Goal: Contribute content: Contribute content

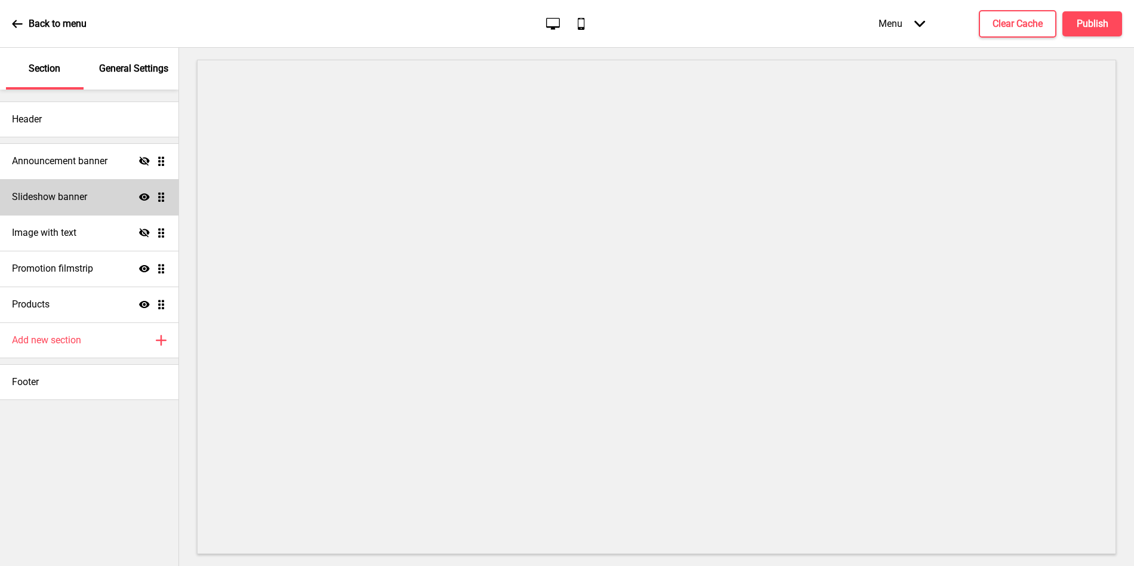
click at [92, 195] on div "Slideshow banner Show Drag" at bounding box center [89, 197] width 179 height 36
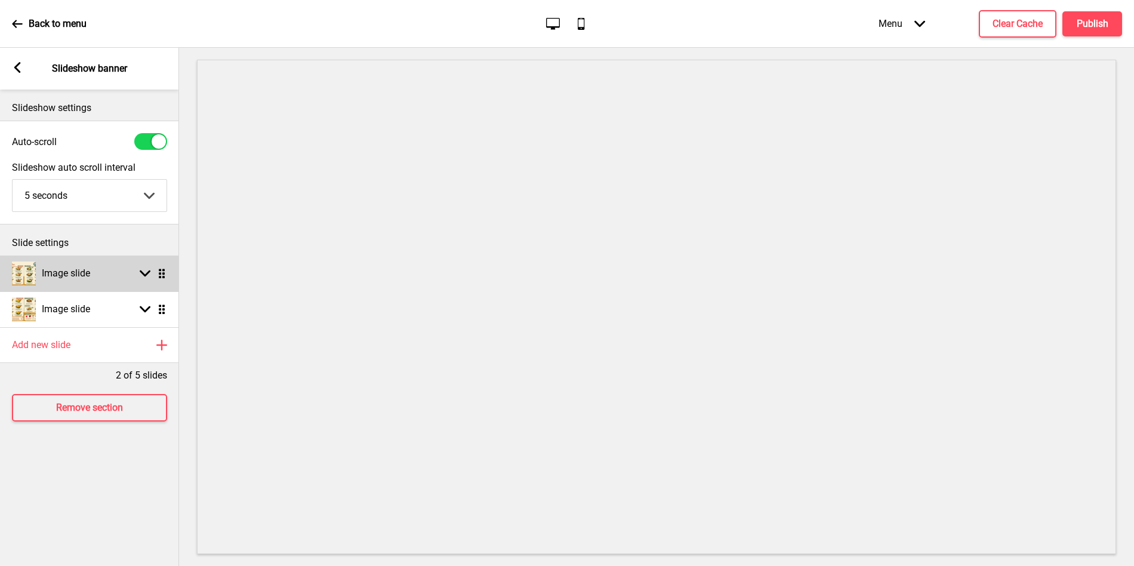
click at [79, 265] on div "Image slide" at bounding box center [51, 274] width 78 height 24
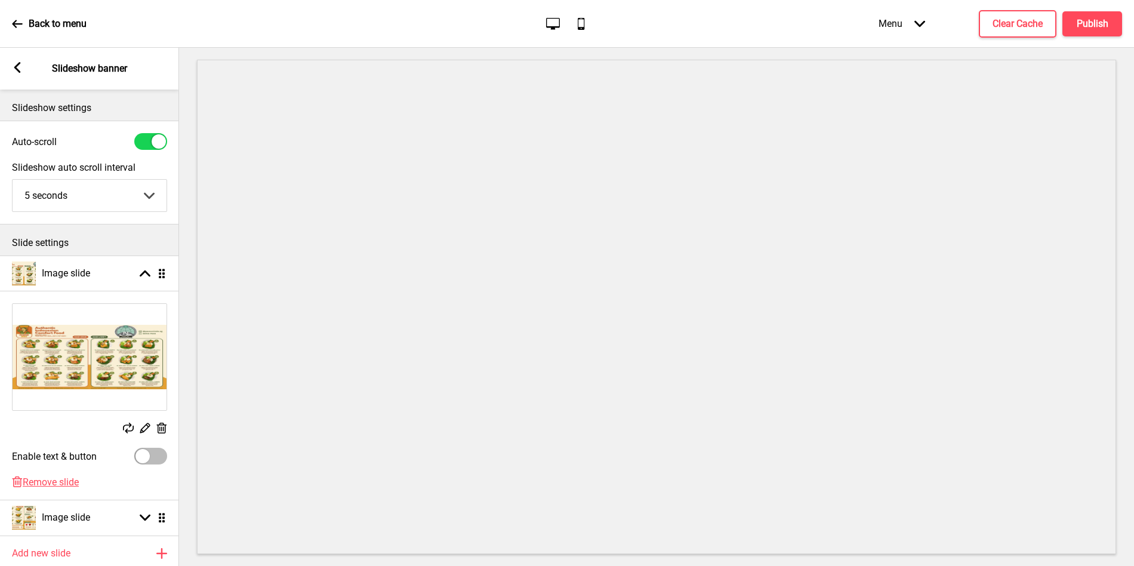
click at [164, 425] on icon at bounding box center [162, 428] width 10 height 11
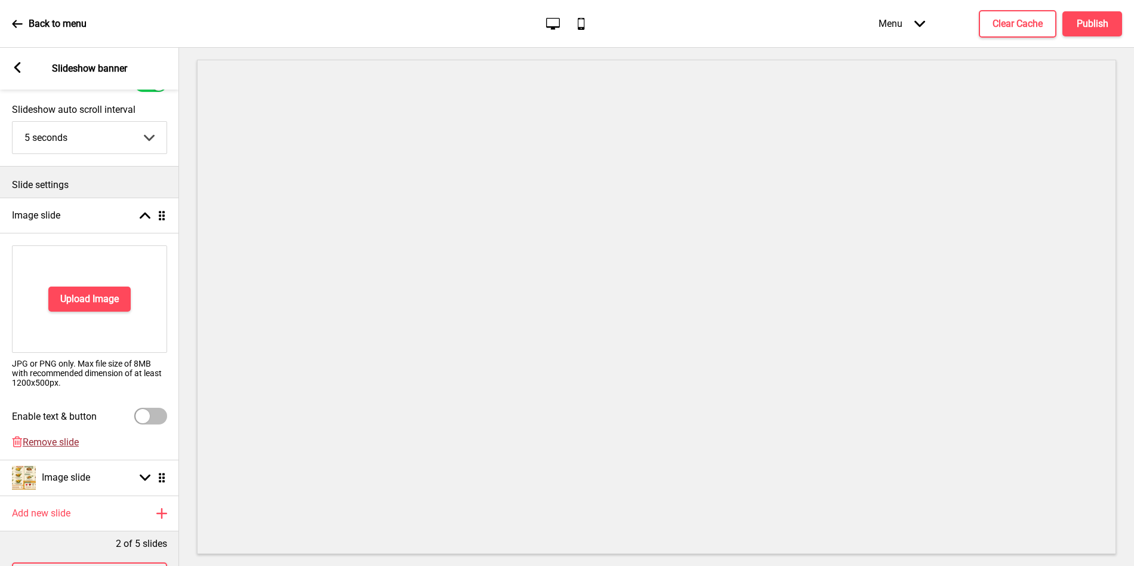
scroll to position [59, 0]
click at [81, 487] on div "Image slide" at bounding box center [51, 477] width 78 height 24
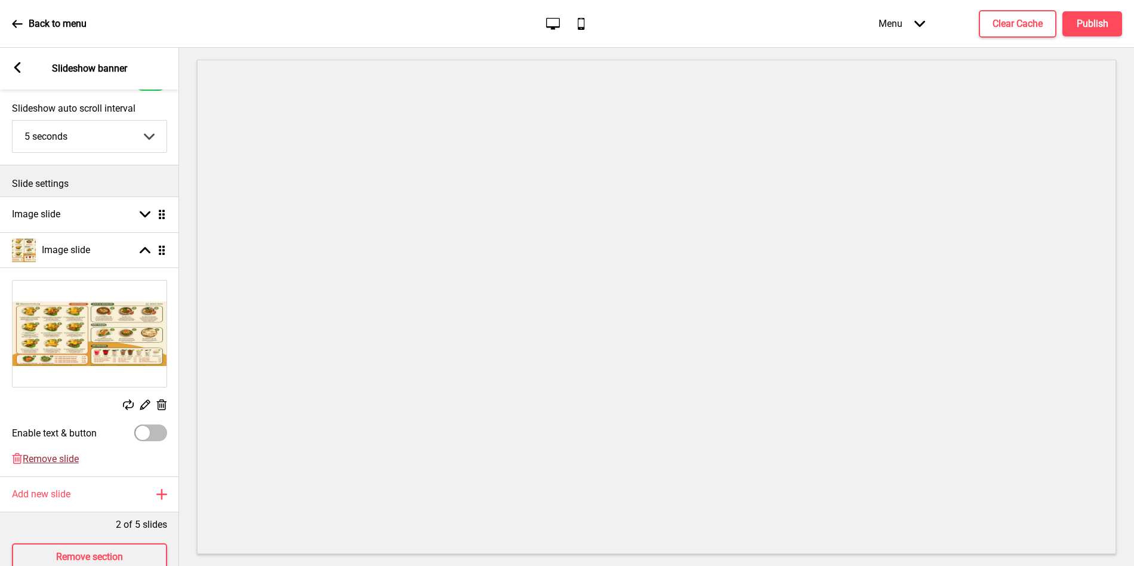
click at [57, 459] on span "Remove slide" at bounding box center [51, 458] width 56 height 11
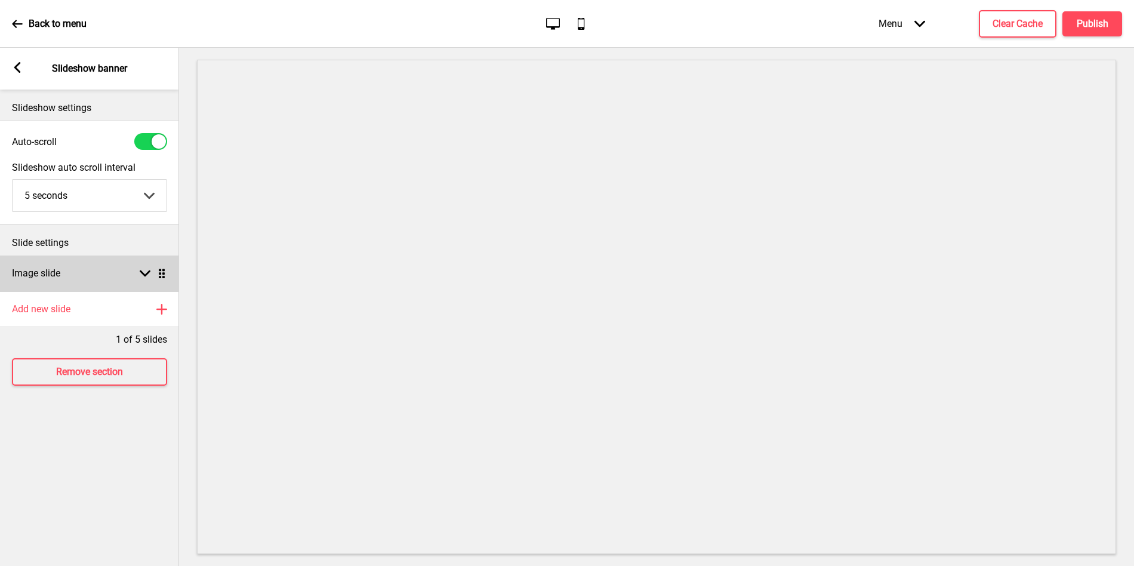
click at [66, 278] on div "Image slide Arrow down Drag" at bounding box center [89, 274] width 179 height 36
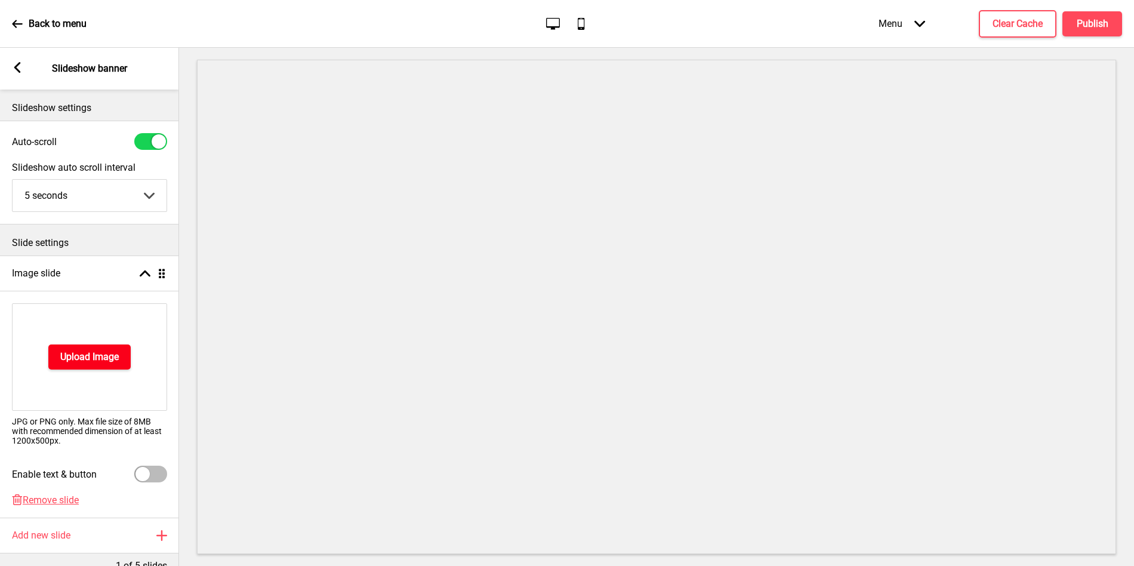
click at [66, 356] on h4 "Upload Image" at bounding box center [89, 356] width 59 height 13
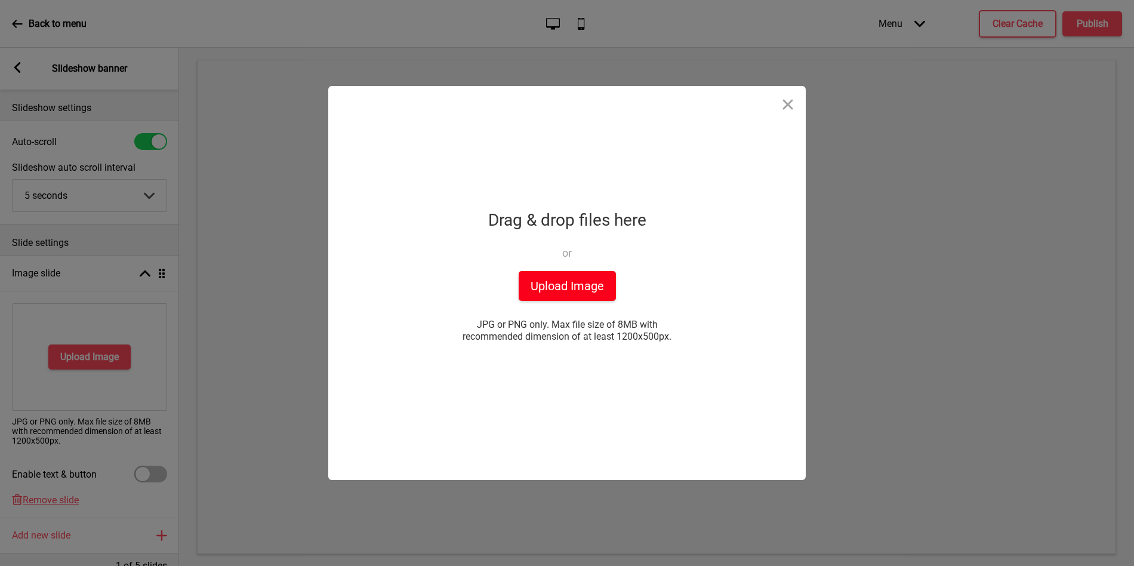
click at [555, 288] on button "Upload Image" at bounding box center [567, 286] width 97 height 30
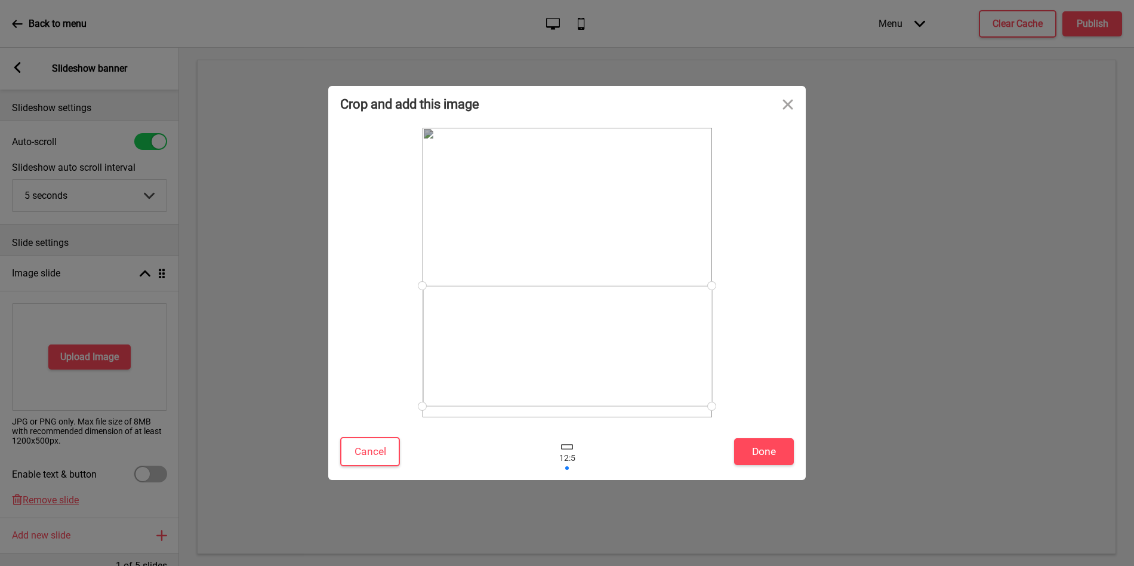
drag, startPoint x: 619, startPoint y: 284, endPoint x: 644, endPoint y: 358, distance: 77.8
click at [644, 358] on div at bounding box center [568, 345] width 290 height 121
click at [762, 445] on button "Done" at bounding box center [764, 451] width 60 height 27
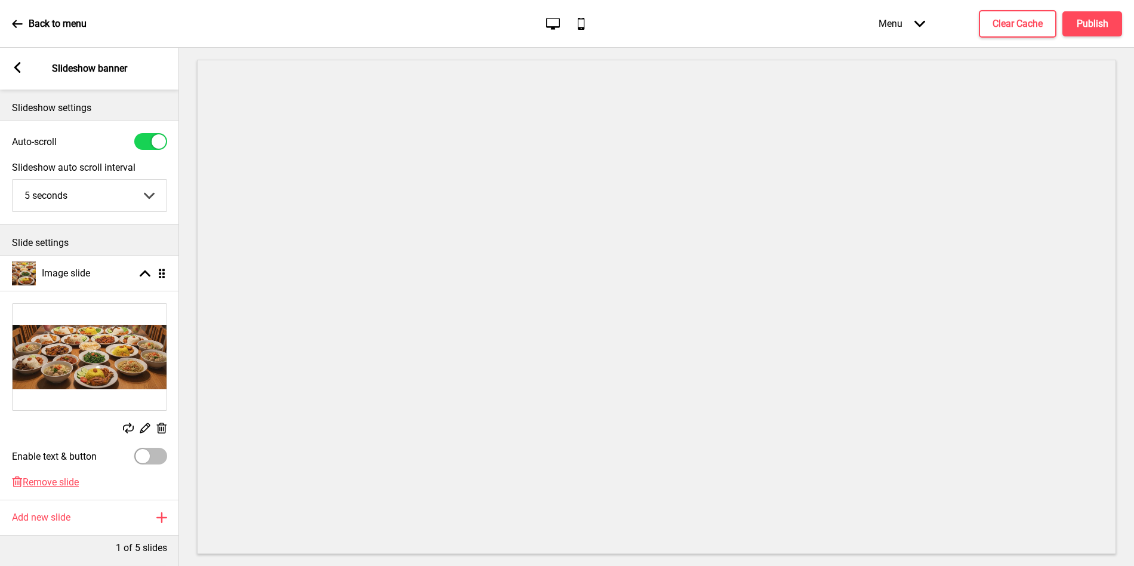
click at [147, 141] on div at bounding box center [150, 141] width 33 height 17
checkbox input "false"
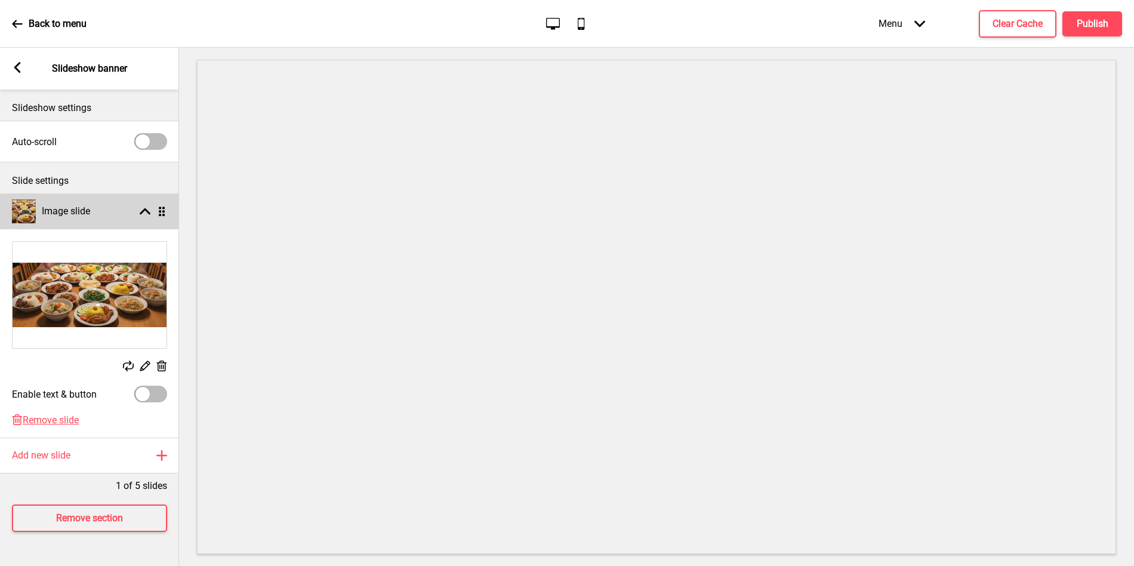
click at [130, 218] on div "Image slide Arrow up Drag" at bounding box center [89, 211] width 179 height 36
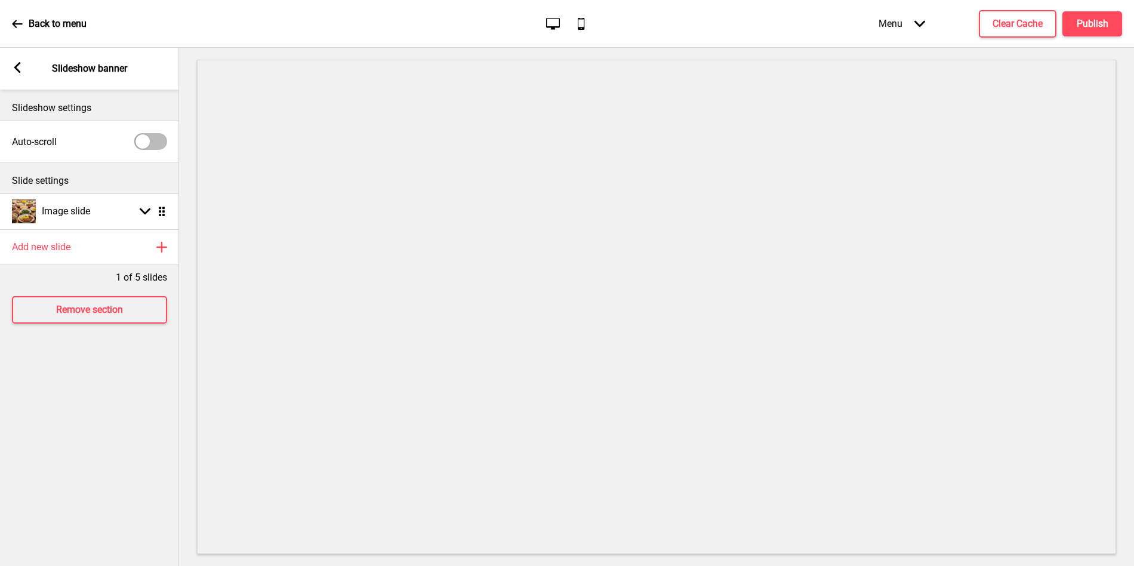
click at [20, 68] on rect at bounding box center [17, 67] width 11 height 11
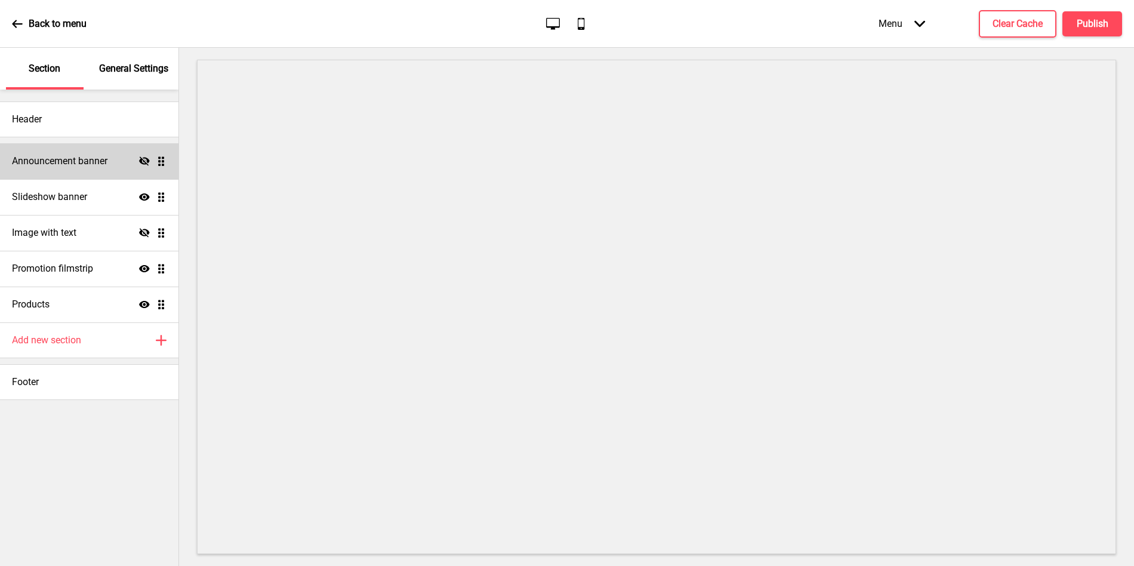
click at [97, 161] on h4 "Announcement banner" at bounding box center [60, 161] width 96 height 13
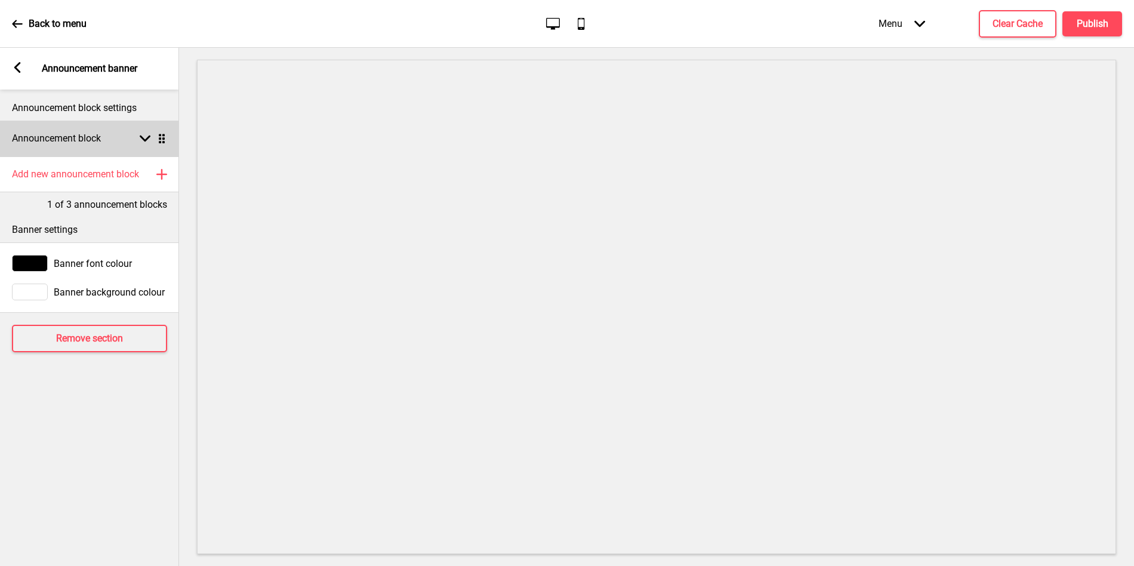
click at [90, 139] on h4 "Announcement block" at bounding box center [56, 138] width 89 height 13
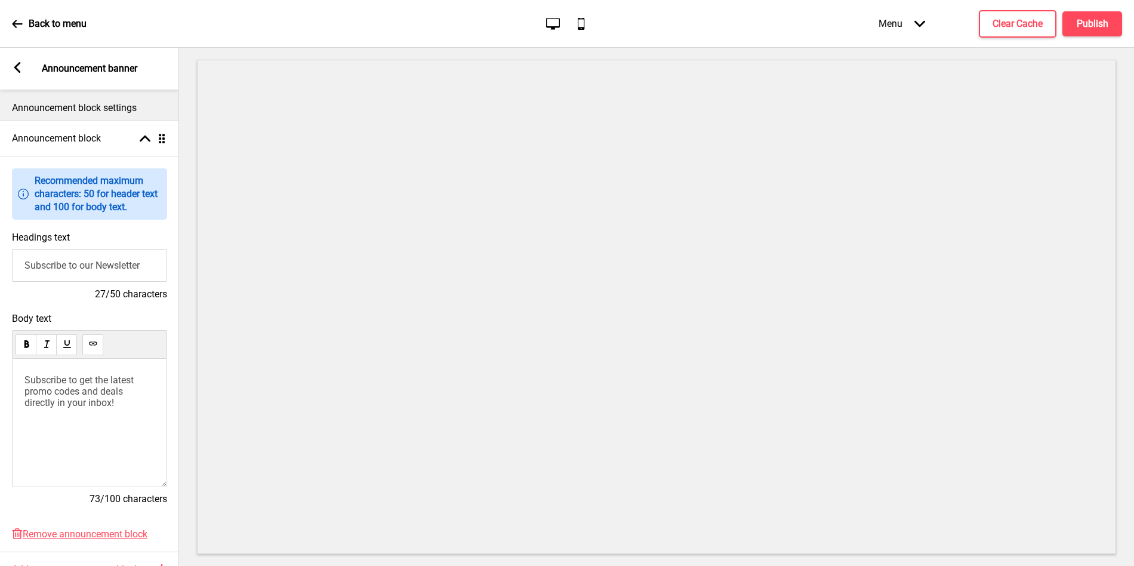
click at [78, 262] on input "Subscribe to our Newsletter" at bounding box center [89, 265] width 155 height 33
type input "Welcome to Pawon Indo"
click at [73, 388] on span "Subscribe to get the latest promo codes and deals directly in your inbox!" at bounding box center [80, 391] width 112 height 34
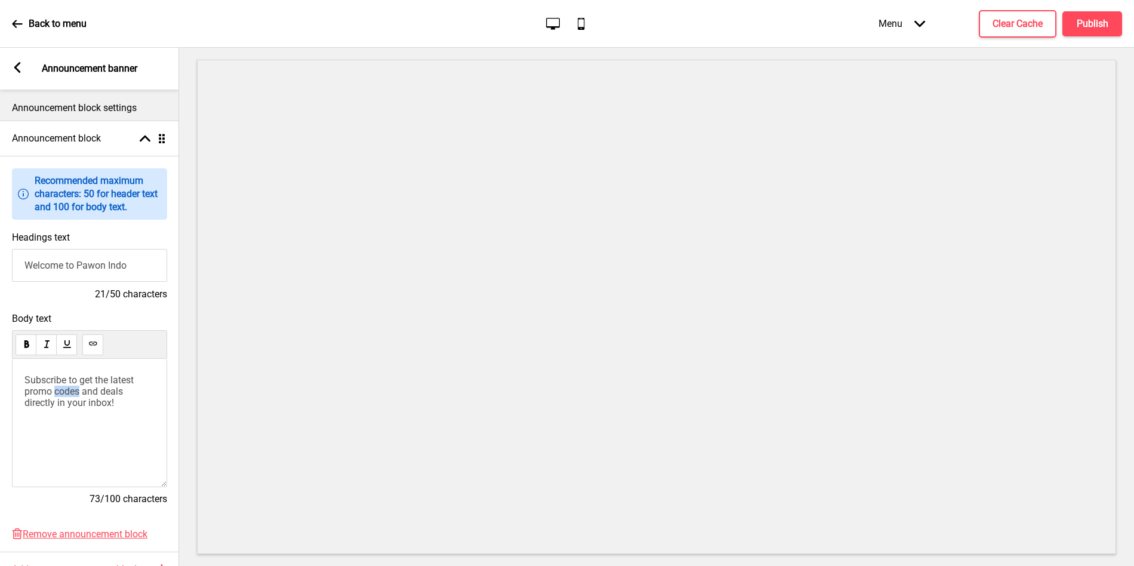
click at [73, 388] on span "Subscribe to get the latest promo codes and deals directly in your inbox!" at bounding box center [80, 391] width 112 height 34
click at [20, 70] on rect at bounding box center [17, 67] width 11 height 11
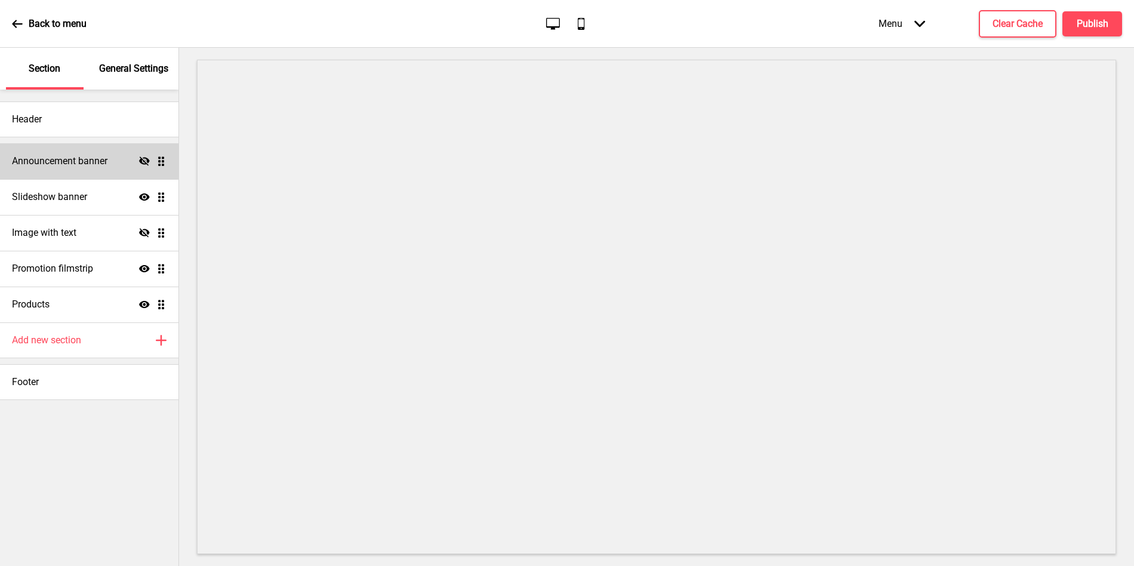
click at [142, 162] on icon at bounding box center [144, 160] width 11 height 9
click at [1103, 20] on h4 "Publish" at bounding box center [1093, 23] width 32 height 13
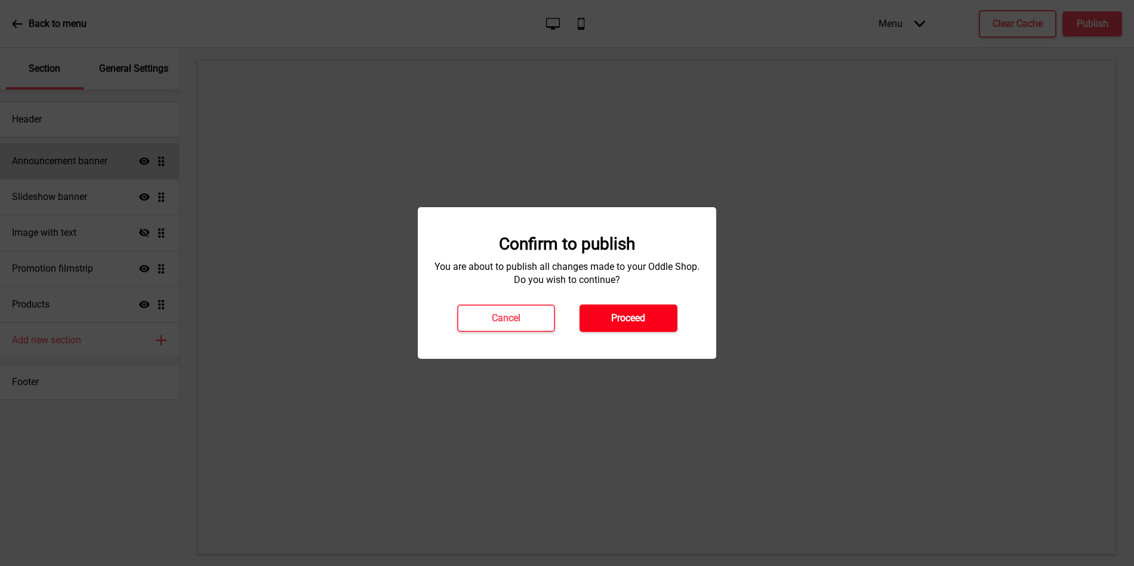
click at [647, 318] on button "Proceed" at bounding box center [629, 318] width 98 height 27
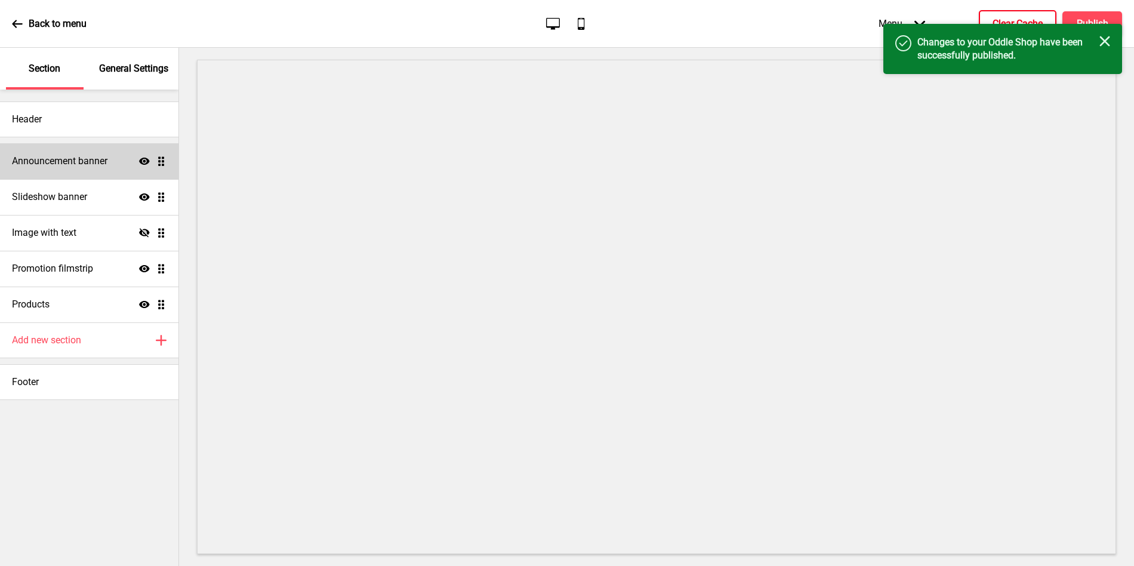
click at [1005, 13] on button "Clear Cache" at bounding box center [1018, 23] width 78 height 27
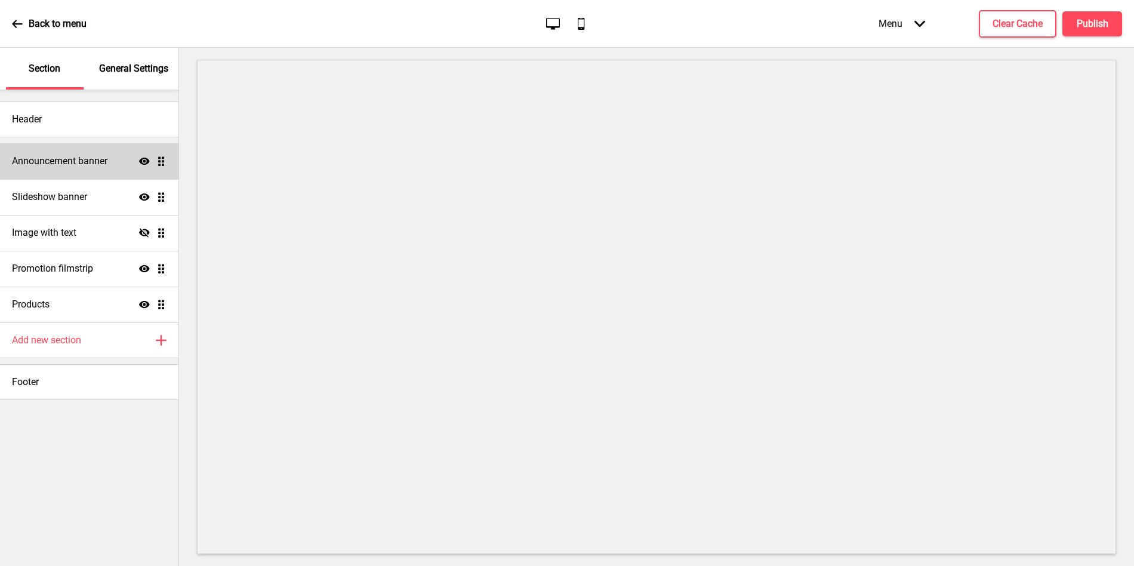
click at [115, 67] on p "General Settings" at bounding box center [133, 68] width 69 height 13
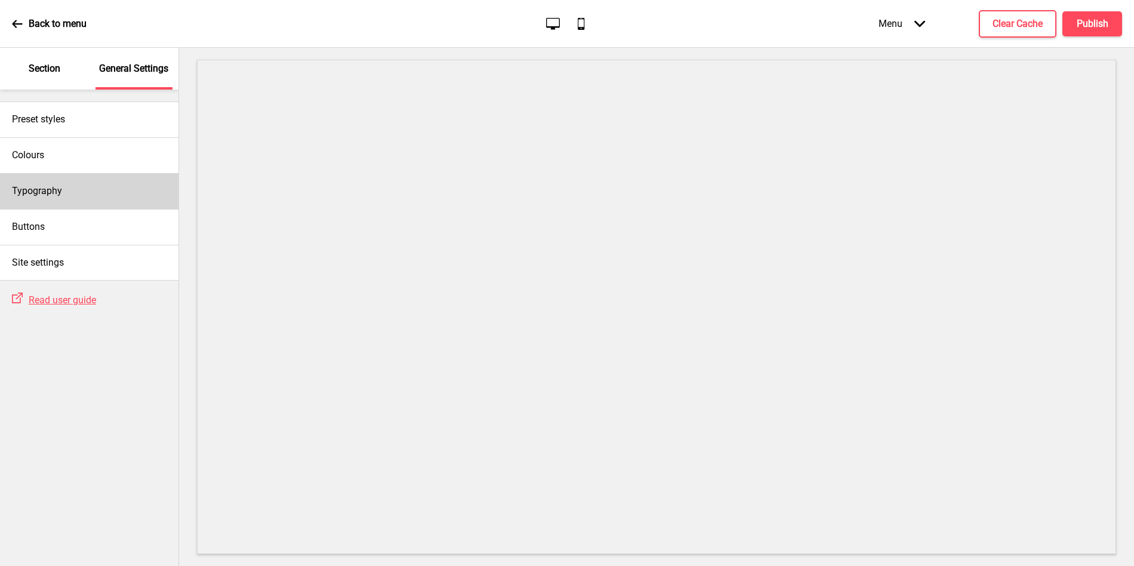
click at [88, 189] on div "Typography" at bounding box center [89, 191] width 179 height 36
select select "Adobe Garamond Pro"
select select "Abril Fatface"
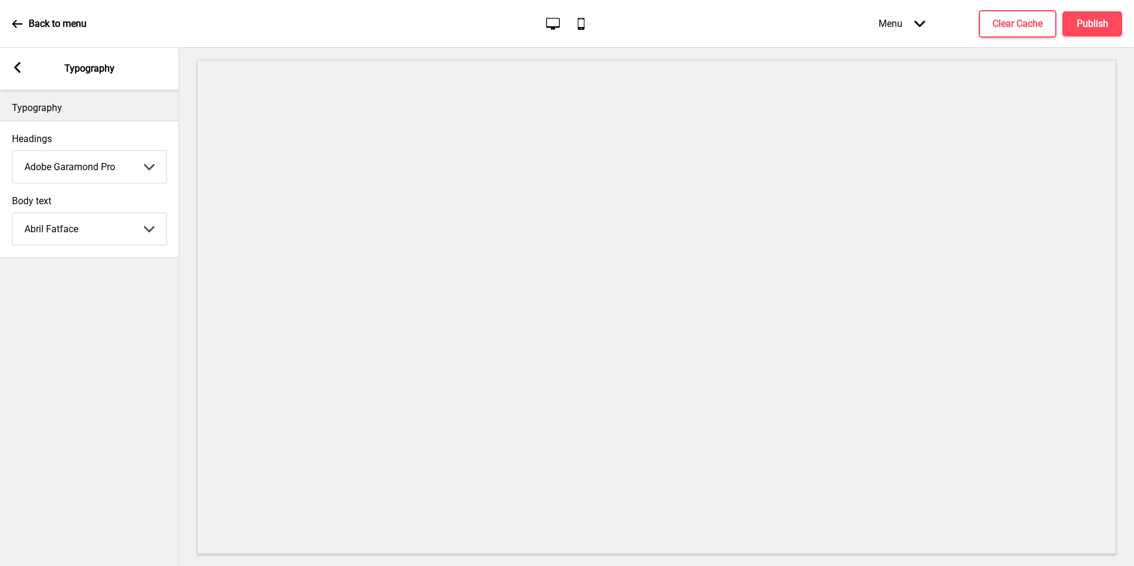
click at [83, 174] on select "Abhaya Libre Abril Fatface Adobe Garamond Pro Arimo Arsenal Arvo Berkshire Swas…" at bounding box center [90, 167] width 154 height 32
click at [13, 151] on select "Abhaya Libre Abril Fatface Adobe Garamond Pro Arimo Arsenal Arvo Berkshire Swas…" at bounding box center [90, 167] width 154 height 32
click at [82, 165] on select "Abhaya Libre Abril Fatface Adobe Garamond Pro Arimo Arsenal Arvo Berkshire Swas…" at bounding box center [90, 167] width 154 height 32
click at [13, 151] on select "Abhaya Libre Abril Fatface Adobe Garamond Pro Arimo Arsenal Arvo Berkshire Swas…" at bounding box center [90, 167] width 154 height 32
click at [71, 172] on select "Abhaya Libre Abril Fatface Adobe Garamond Pro Arimo Arsenal Arvo Berkshire Swas…" at bounding box center [90, 167] width 154 height 32
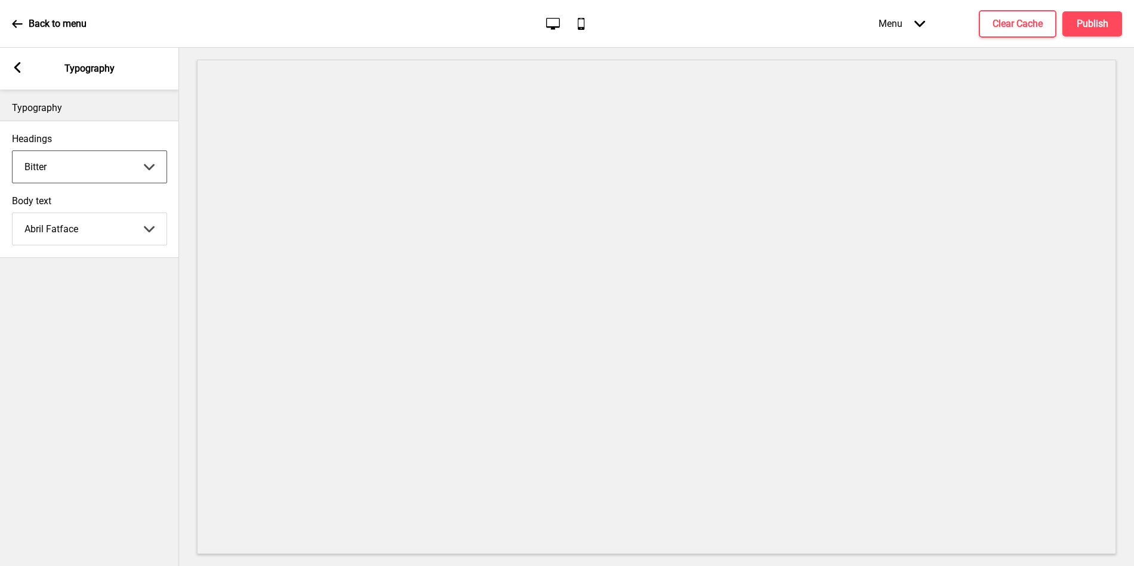
click at [13, 151] on select "Abhaya Libre Abril Fatface Adobe Garamond Pro Arimo Arsenal Arvo Berkshire Swas…" at bounding box center [90, 167] width 154 height 32
click at [109, 161] on select "Abhaya Libre Abril Fatface Adobe Garamond Pro Arimo Arsenal Arvo Berkshire Swas…" at bounding box center [90, 167] width 154 height 32
click at [13, 151] on select "Abhaya Libre Abril Fatface Adobe Garamond Pro Arimo Arsenal Arvo Berkshire Swas…" at bounding box center [90, 167] width 154 height 32
click at [107, 160] on select "Abhaya Libre Abril Fatface Adobe Garamond Pro Arimo Arsenal Arvo Berkshire Swas…" at bounding box center [90, 167] width 154 height 32
click at [13, 151] on select "Abhaya Libre Abril Fatface Adobe Garamond Pro Arimo Arsenal Arvo Berkshire Swas…" at bounding box center [90, 167] width 154 height 32
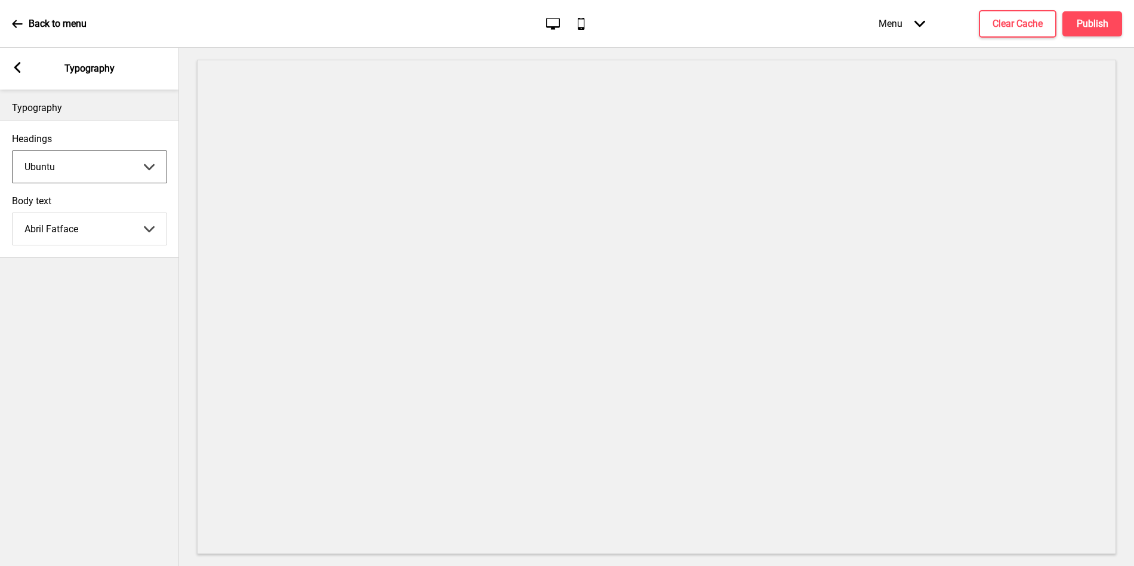
click at [99, 161] on select "Abhaya Libre Abril Fatface Adobe Garamond Pro Arimo Arsenal Arvo Berkshire Swas…" at bounding box center [90, 167] width 154 height 32
click at [13, 151] on select "Abhaya Libre Abril Fatface Adobe Garamond Pro Arimo Arsenal Arvo Berkshire Swas…" at bounding box center [90, 167] width 154 height 32
click at [97, 155] on select "Abhaya Libre Abril Fatface Adobe Garamond Pro Arimo Arsenal Arvo Berkshire Swas…" at bounding box center [90, 167] width 154 height 32
click at [13, 151] on select "Abhaya Libre Abril Fatface Adobe Garamond Pro Arimo Arsenal Arvo Berkshire Swas…" at bounding box center [90, 167] width 154 height 32
click at [87, 171] on select "Abhaya Libre Abril Fatface Adobe Garamond Pro Arimo Arsenal Arvo Berkshire Swas…" at bounding box center [90, 167] width 154 height 32
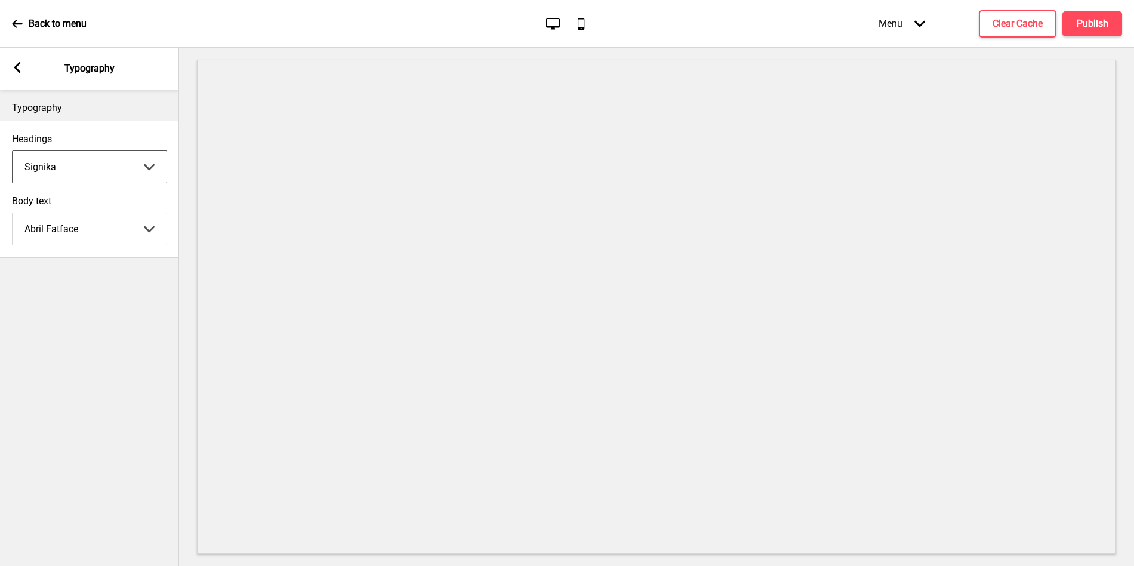
click at [13, 151] on select "Abhaya Libre Abril Fatface Adobe Garamond Pro Arimo Arsenal Arvo Berkshire Swas…" at bounding box center [90, 167] width 154 height 32
click at [87, 160] on select "Abhaya Libre Abril Fatface Adobe Garamond Pro Arimo Arsenal Arvo Berkshire Swas…" at bounding box center [90, 167] width 154 height 32
click at [13, 151] on select "Abhaya Libre Abril Fatface Adobe Garamond Pro Arimo Arsenal Arvo Berkshire Swas…" at bounding box center [90, 167] width 154 height 32
click at [76, 166] on select "Abhaya Libre Abril Fatface Adobe Garamond Pro Arimo Arsenal Arvo Berkshire Swas…" at bounding box center [90, 167] width 154 height 32
click at [13, 151] on select "Abhaya Libre Abril Fatface Adobe Garamond Pro Arimo Arsenal Arvo Berkshire Swas…" at bounding box center [90, 167] width 154 height 32
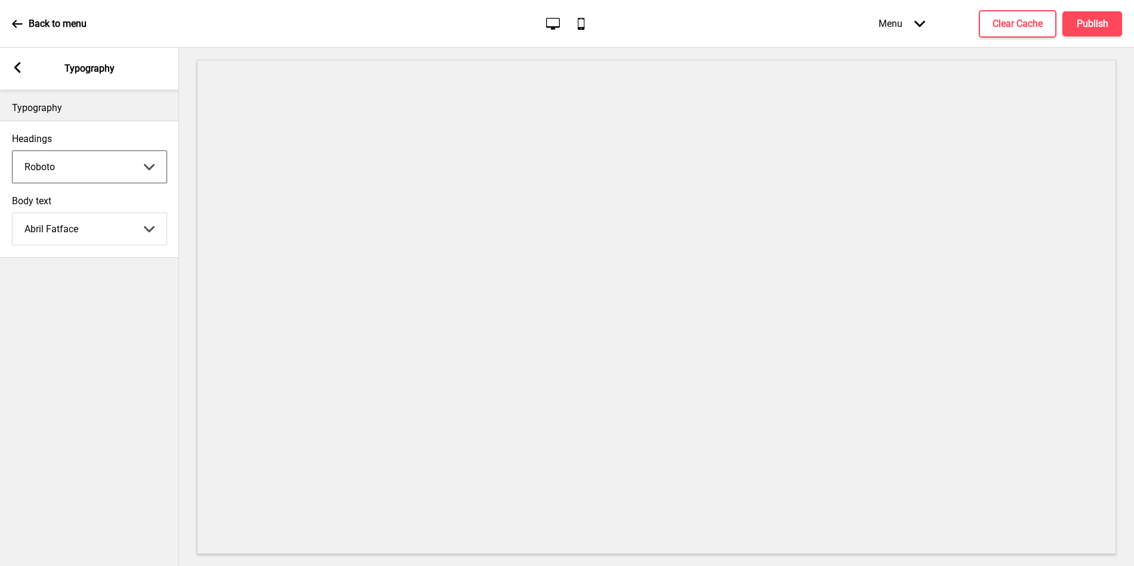
click at [77, 165] on select "Abhaya Libre Abril Fatface Adobe Garamond Pro Arimo Arsenal Arvo Berkshire Swas…" at bounding box center [90, 167] width 154 height 32
click at [13, 151] on select "Abhaya Libre Abril Fatface Adobe Garamond Pro Arimo Arsenal Arvo Berkshire Swas…" at bounding box center [90, 167] width 154 height 32
click at [79, 167] on select "Abhaya Libre Abril Fatface Adobe Garamond Pro Arimo Arsenal Arvo Berkshire Swas…" at bounding box center [90, 167] width 154 height 32
click at [13, 151] on select "Abhaya Libre Abril Fatface Adobe Garamond Pro Arimo Arsenal Arvo Berkshire Swas…" at bounding box center [90, 167] width 154 height 32
click at [74, 167] on select "Abhaya Libre Abril Fatface Adobe Garamond Pro Arimo Arsenal Arvo Berkshire Swas…" at bounding box center [90, 167] width 154 height 32
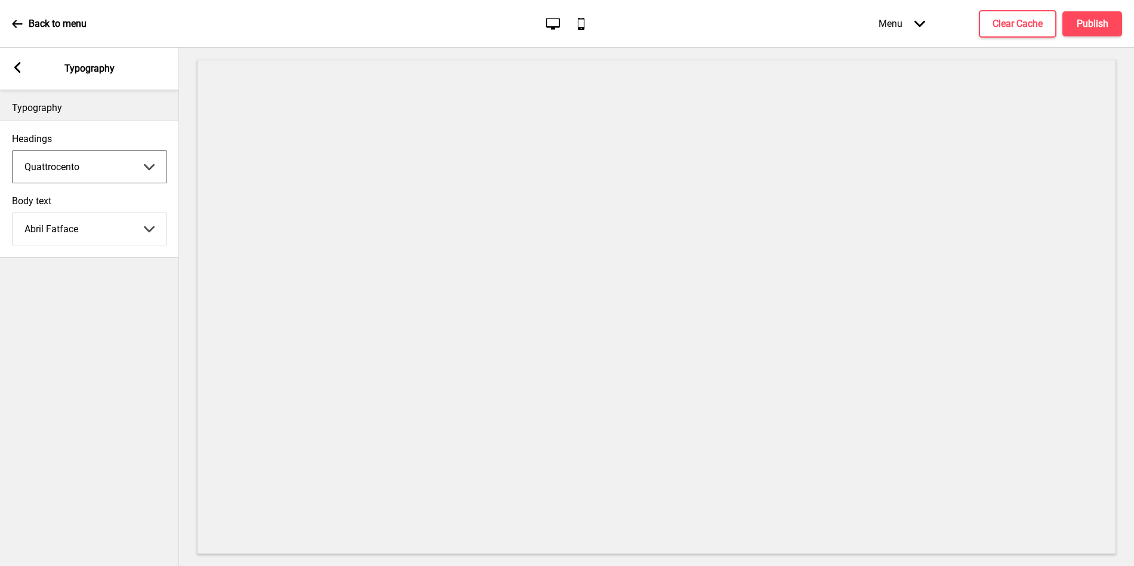
click at [13, 151] on select "Abhaya Libre Abril Fatface Adobe Garamond Pro Arimo Arsenal Arvo Berkshire Swas…" at bounding box center [90, 167] width 154 height 32
click at [75, 167] on select "Abhaya Libre Abril Fatface Adobe Garamond Pro Arimo Arsenal Arvo Berkshire Swas…" at bounding box center [90, 167] width 154 height 32
click at [13, 151] on select "Abhaya Libre Abril Fatface Adobe Garamond Pro Arimo Arsenal Arvo Berkshire Swas…" at bounding box center [90, 167] width 154 height 32
click at [75, 164] on select "Abhaya Libre Abril Fatface Adobe Garamond Pro Arimo Arsenal Arvo Berkshire Swas…" at bounding box center [90, 167] width 154 height 32
click at [13, 151] on select "Abhaya Libre Abril Fatface Adobe Garamond Pro Arimo Arsenal Arvo Berkshire Swas…" at bounding box center [90, 167] width 154 height 32
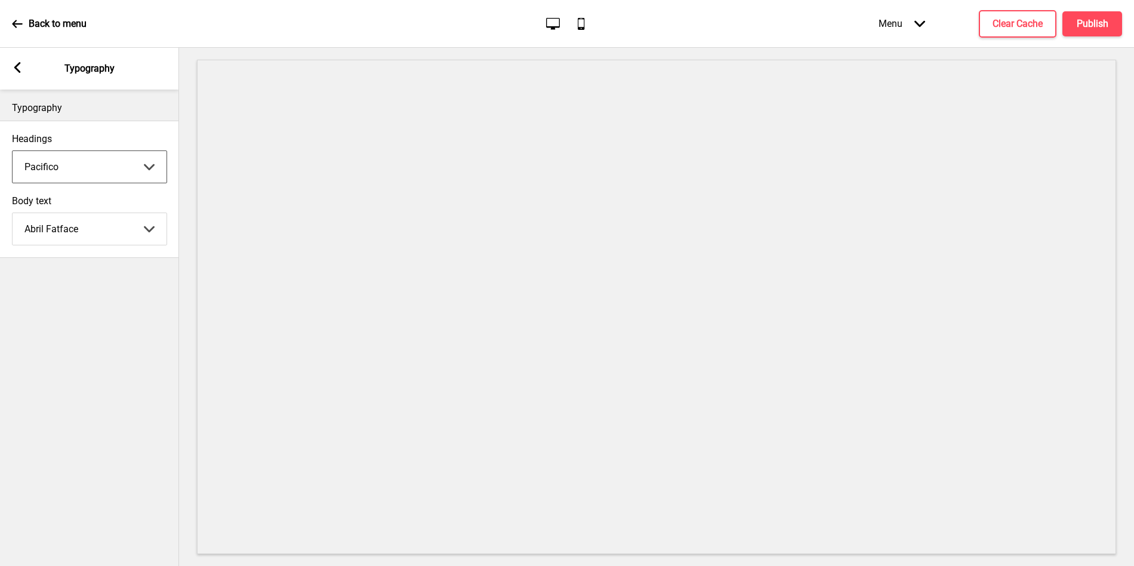
click at [75, 165] on select "Abhaya Libre Abril Fatface Adobe Garamond Pro Arimo Arsenal Arvo Berkshire Swas…" at bounding box center [90, 167] width 154 height 32
click at [13, 151] on select "Abhaya Libre Abril Fatface Adobe Garamond Pro Arimo Arsenal Arvo Berkshire Swas…" at bounding box center [90, 167] width 154 height 32
click at [75, 164] on select "Abhaya Libre Abril Fatface Adobe Garamond Pro Arimo Arsenal Arvo Berkshire Swas…" at bounding box center [90, 167] width 154 height 32
click at [13, 151] on select "Abhaya Libre Abril Fatface Adobe Garamond Pro Arimo Arsenal Arvo Berkshire Swas…" at bounding box center [90, 167] width 154 height 32
click at [76, 161] on select "Abhaya Libre Abril Fatface Adobe Garamond Pro Arimo Arsenal Arvo Berkshire Swas…" at bounding box center [90, 167] width 154 height 32
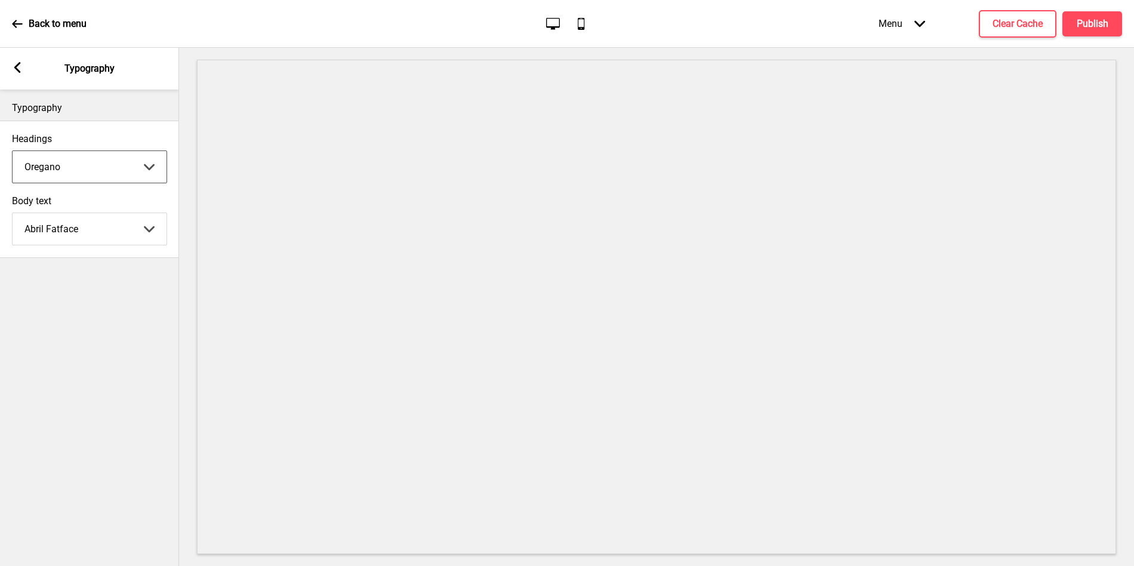
click at [13, 151] on select "Abhaya Libre Abril Fatface Adobe Garamond Pro Arimo Arsenal Arvo Berkshire Swas…" at bounding box center [90, 167] width 154 height 32
click at [75, 164] on select "Abhaya Libre Abril Fatface Adobe Garamond Pro Arimo Arsenal Arvo Berkshire Swas…" at bounding box center [90, 167] width 154 height 32
click at [13, 151] on select "Abhaya Libre Abril Fatface Adobe Garamond Pro Arimo Arsenal Arvo Berkshire Swas…" at bounding box center [90, 167] width 154 height 32
click at [79, 165] on select "Abhaya Libre Abril Fatface Adobe Garamond Pro Arimo Arsenal Arvo Berkshire Swas…" at bounding box center [90, 167] width 154 height 32
click at [13, 151] on select "Abhaya Libre Abril Fatface Adobe Garamond Pro Arimo Arsenal Arvo Berkshire Swas…" at bounding box center [90, 167] width 154 height 32
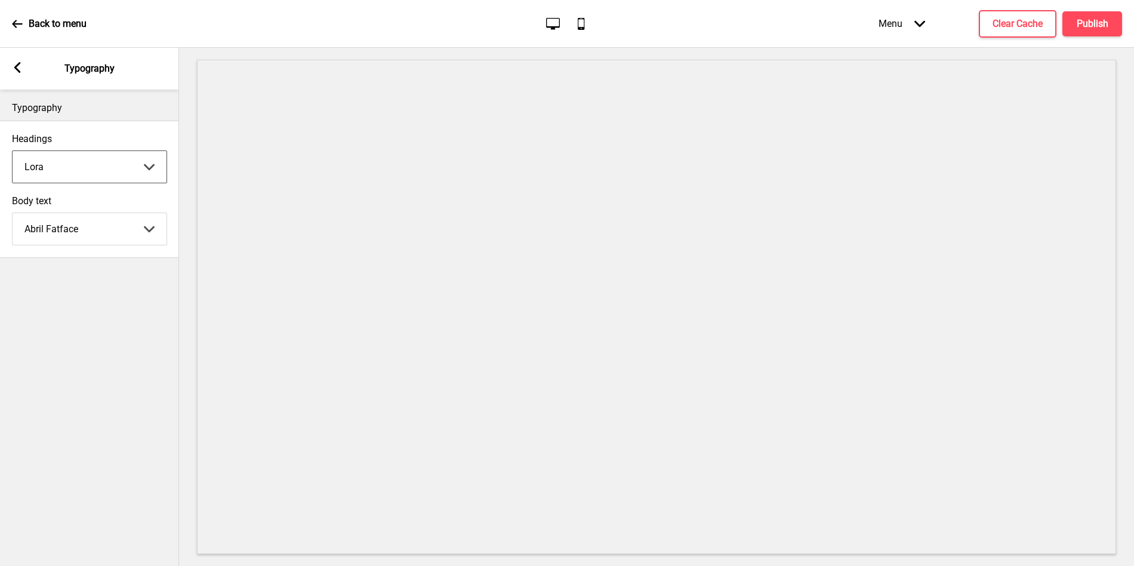
click at [81, 162] on select "Abhaya Libre Abril Fatface Adobe Garamond Pro Arimo Arsenal Arvo Berkshire Swas…" at bounding box center [90, 167] width 154 height 32
click at [13, 151] on select "Abhaya Libre Abril Fatface Adobe Garamond Pro Arimo Arsenal Arvo Berkshire Swas…" at bounding box center [90, 167] width 154 height 32
click at [83, 165] on select "Abhaya Libre Abril Fatface Adobe Garamond Pro Arimo Arsenal Arvo Berkshire Swas…" at bounding box center [90, 167] width 154 height 32
click at [13, 151] on select "Abhaya Libre Abril Fatface Adobe Garamond Pro Arimo Arsenal Arvo Berkshire Swas…" at bounding box center [90, 167] width 154 height 32
click at [103, 171] on select "Abhaya Libre Abril Fatface Adobe Garamond Pro Arimo Arsenal Arvo Berkshire Swas…" at bounding box center [90, 167] width 154 height 32
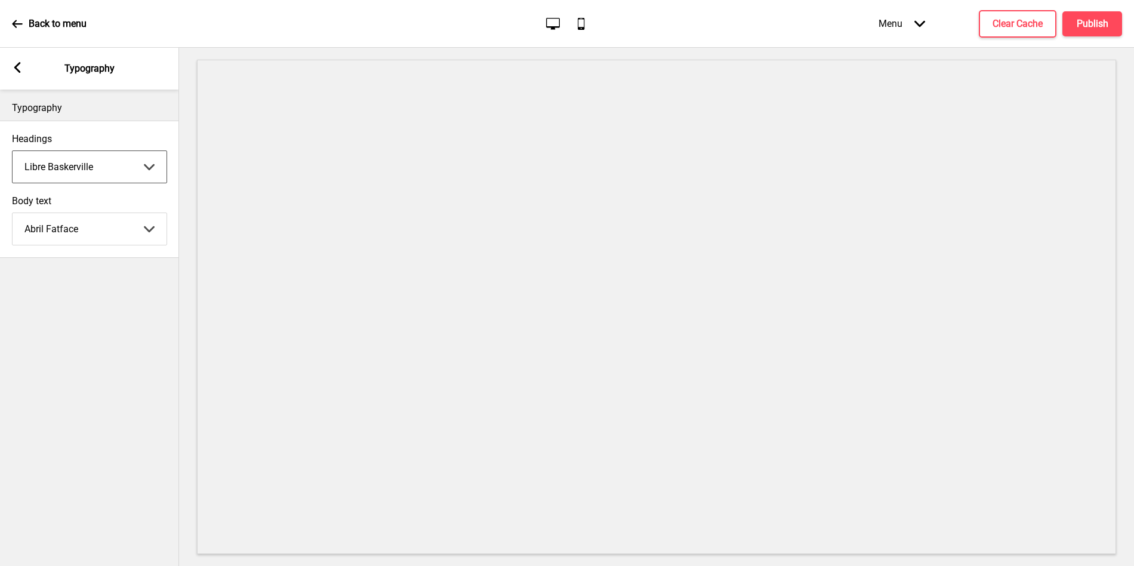
click at [13, 151] on select "Abhaya Libre Abril Fatface Adobe Garamond Pro Arimo Arsenal Arvo Berkshire Swas…" at bounding box center [90, 167] width 154 height 32
click at [99, 158] on select "Abhaya Libre Abril Fatface Adobe Garamond Pro Arimo Arsenal Arvo Berkshire Swas…" at bounding box center [90, 167] width 154 height 32
click at [13, 151] on select "Abhaya Libre Abril Fatface Adobe Garamond Pro Arimo Arsenal Arvo Berkshire Swas…" at bounding box center [90, 167] width 154 height 32
click at [97, 158] on select "Abhaya Libre Abril Fatface Adobe Garamond Pro Arimo Arsenal Arvo Berkshire Swas…" at bounding box center [90, 167] width 154 height 32
click at [13, 151] on select "Abhaya Libre Abril Fatface Adobe Garamond Pro Arimo Arsenal Arvo Berkshire Swas…" at bounding box center [90, 167] width 154 height 32
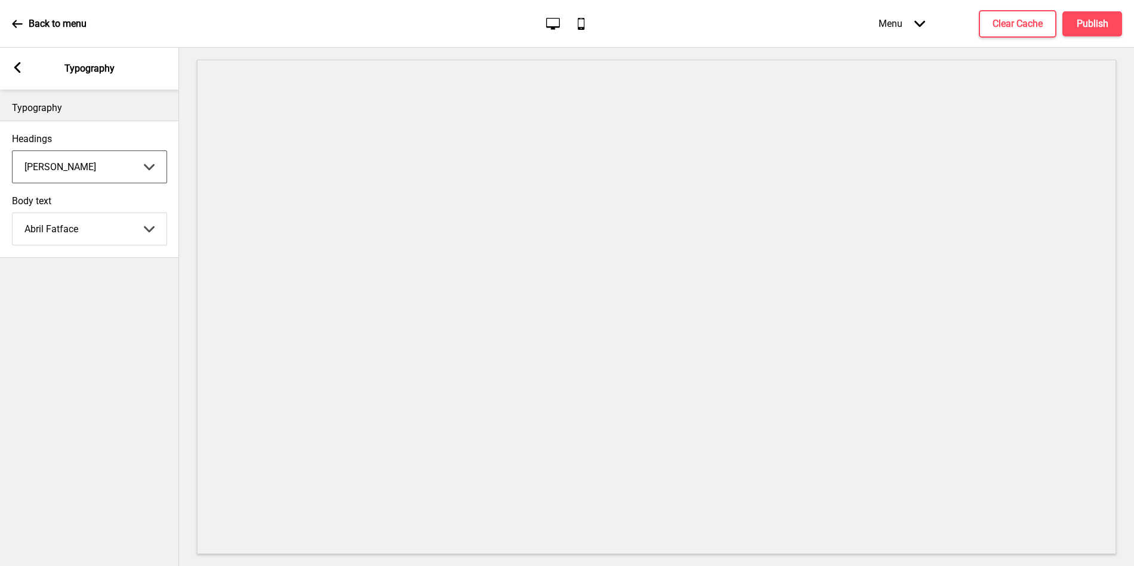
click at [64, 167] on select "Abhaya Libre Abril Fatface Adobe Garamond Pro Arimo Arsenal Arvo Berkshire Swas…" at bounding box center [90, 167] width 154 height 32
click at [13, 151] on select "Abhaya Libre Abril Fatface Adobe Garamond Pro Arimo Arsenal Arvo Berkshire Swas…" at bounding box center [90, 167] width 154 height 32
click at [57, 160] on select "Abhaya Libre Abril Fatface Adobe Garamond Pro Arimo Arsenal Arvo Berkshire Swas…" at bounding box center [90, 167] width 154 height 32
click at [13, 151] on select "Abhaya Libre Abril Fatface Adobe Garamond Pro Arimo Arsenal Arvo Berkshire Swas…" at bounding box center [90, 167] width 154 height 32
click at [59, 158] on select "Abhaya Libre Abril Fatface Adobe Garamond Pro Arimo Arsenal Arvo Berkshire Swas…" at bounding box center [90, 167] width 154 height 32
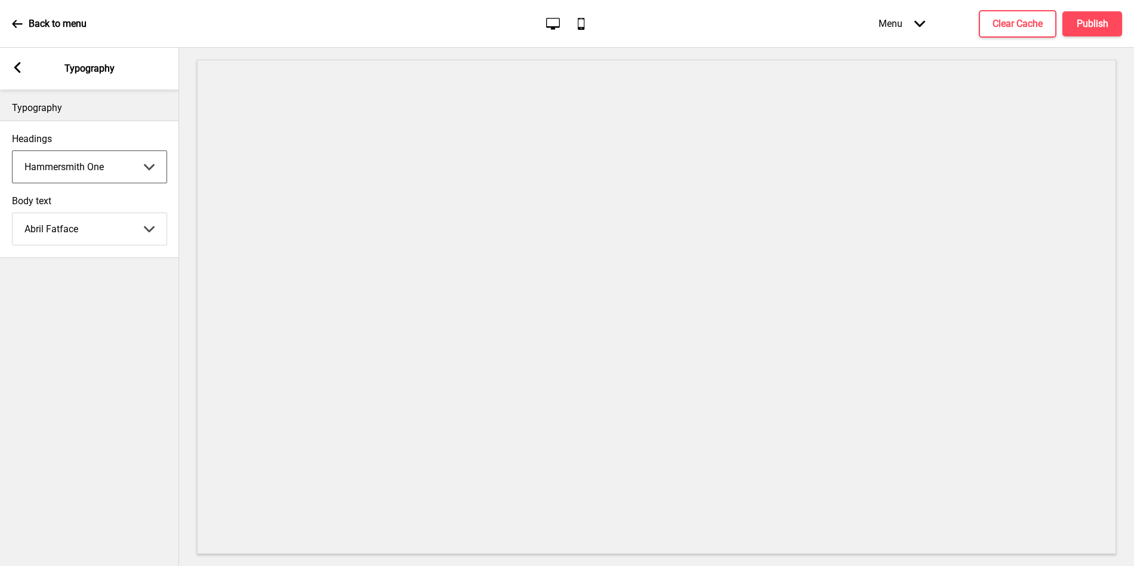
click at [13, 151] on select "Abhaya Libre Abril Fatface Adobe Garamond Pro Arimo Arsenal Arvo Berkshire Swas…" at bounding box center [90, 167] width 154 height 32
click at [60, 160] on select "Abhaya Libre Abril Fatface Adobe Garamond Pro Arimo Arsenal Arvo Berkshire Swas…" at bounding box center [90, 167] width 154 height 32
click at [13, 151] on select "Abhaya Libre Abril Fatface Adobe Garamond Pro Arimo Arsenal Arvo Berkshire Swas…" at bounding box center [90, 167] width 154 height 32
click at [56, 164] on select "Abhaya Libre Abril Fatface Adobe Garamond Pro Arimo Arsenal Arvo Berkshire Swas…" at bounding box center [90, 167] width 154 height 32
click at [13, 151] on select "Abhaya Libre Abril Fatface Adobe Garamond Pro Arimo Arsenal Arvo Berkshire Swas…" at bounding box center [90, 167] width 154 height 32
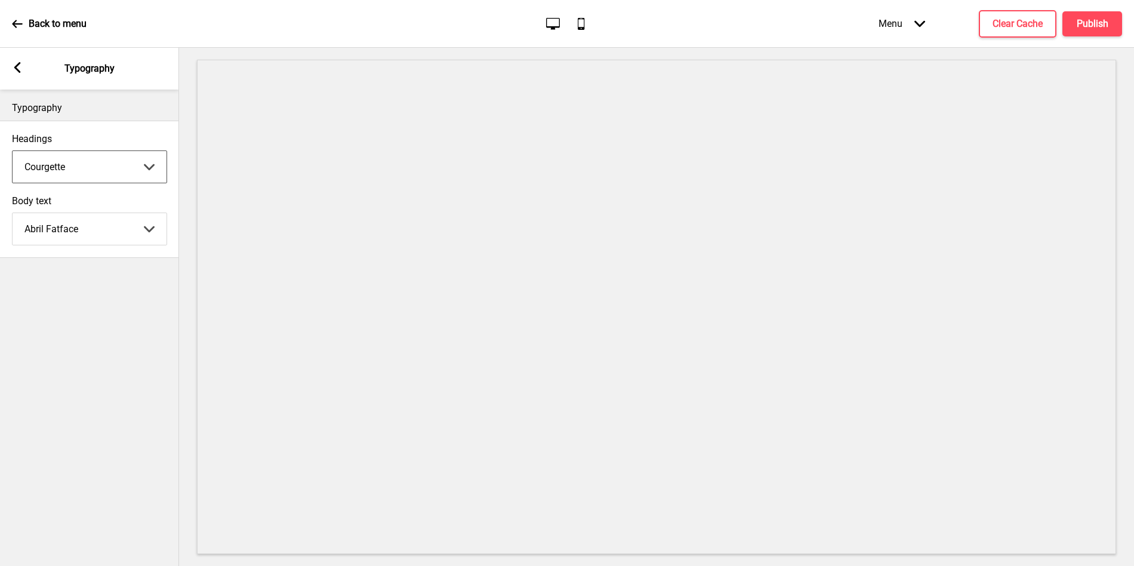
click at [56, 168] on select "Abhaya Libre Abril Fatface Adobe Garamond Pro Arimo Arsenal Arvo Berkshire Swas…" at bounding box center [90, 167] width 154 height 32
click at [13, 151] on select "Abhaya Libre Abril Fatface Adobe Garamond Pro Arimo Arsenal Arvo Berkshire Swas…" at bounding box center [90, 167] width 154 height 32
click at [57, 158] on select "Abhaya Libre Abril Fatface Adobe Garamond Pro Arimo Arsenal Arvo Berkshire Swas…" at bounding box center [90, 167] width 154 height 32
click at [13, 151] on select "Abhaya Libre Abril Fatface Adobe Garamond Pro Arimo Arsenal Arvo Berkshire Swas…" at bounding box center [90, 167] width 154 height 32
click at [57, 169] on select "Abhaya Libre Abril Fatface Adobe Garamond Pro Arimo Arsenal Arvo Berkshire Swas…" at bounding box center [90, 167] width 154 height 32
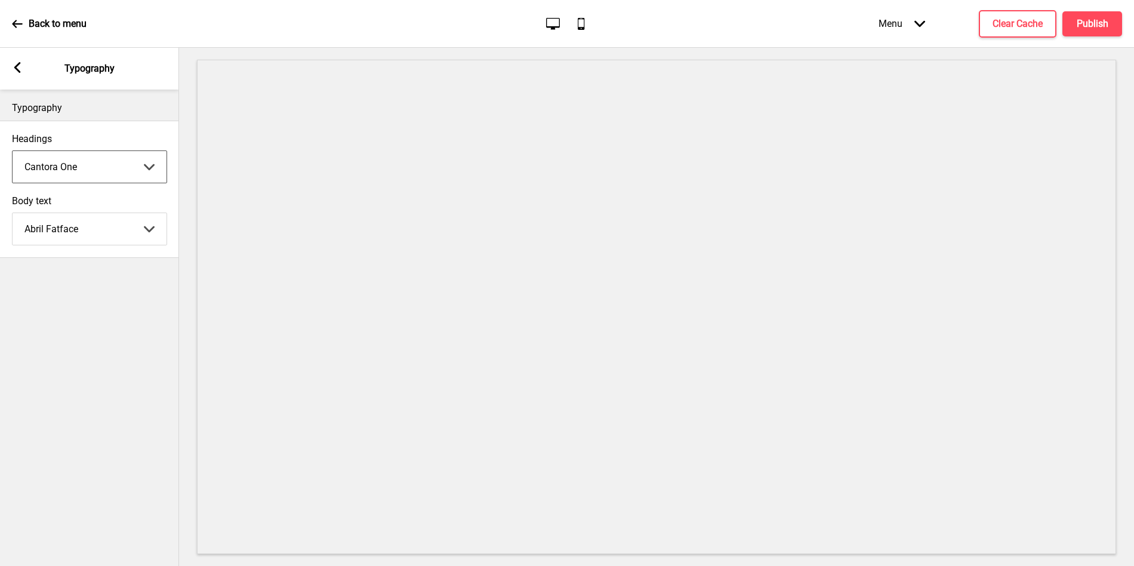
click at [13, 151] on select "Abhaya Libre Abril Fatface Adobe Garamond Pro Arimo Arsenal Arvo Berkshire Swas…" at bounding box center [90, 167] width 154 height 32
click at [59, 167] on select "Abhaya Libre Abril Fatface Adobe Garamond Pro Arimo Arsenal Arvo Berkshire Swas…" at bounding box center [90, 167] width 154 height 32
click at [13, 151] on select "Abhaya Libre Abril Fatface Adobe Garamond Pro Arimo Arsenal Arvo Berkshire Swas…" at bounding box center [90, 167] width 154 height 32
click at [57, 161] on select "Abhaya Libre Abril Fatface Adobe Garamond Pro Arimo Arsenal Arvo Berkshire Swas…" at bounding box center [90, 167] width 154 height 32
click at [13, 151] on select "Abhaya Libre Abril Fatface Adobe Garamond Pro Arimo Arsenal Arvo Berkshire Swas…" at bounding box center [90, 167] width 154 height 32
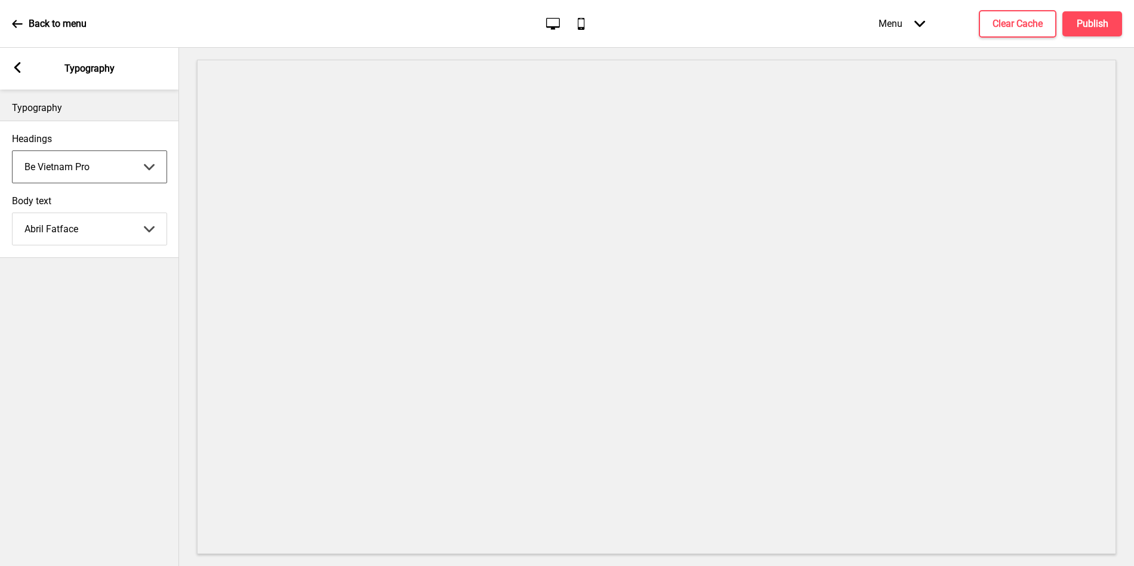
click at [59, 165] on select "Abhaya Libre Abril Fatface Adobe Garamond Pro Arimo Arsenal Arvo Berkshire Swas…" at bounding box center [90, 167] width 154 height 32
click at [13, 151] on select "Abhaya Libre Abril Fatface Adobe Garamond Pro Arimo Arsenal Arvo Berkshire Swas…" at bounding box center [90, 167] width 154 height 32
click at [61, 166] on select "Abhaya Libre Abril Fatface Adobe Garamond Pro Arimo Arsenal Arvo Berkshire Swas…" at bounding box center [90, 167] width 154 height 32
click at [13, 151] on select "Abhaya Libre Abril Fatface Adobe Garamond Pro Arimo Arsenal Arvo Berkshire Swas…" at bounding box center [90, 167] width 154 height 32
click at [64, 161] on select "Abhaya Libre Abril Fatface Adobe Garamond Pro Arimo Arsenal Arvo Berkshire Swas…" at bounding box center [90, 167] width 154 height 32
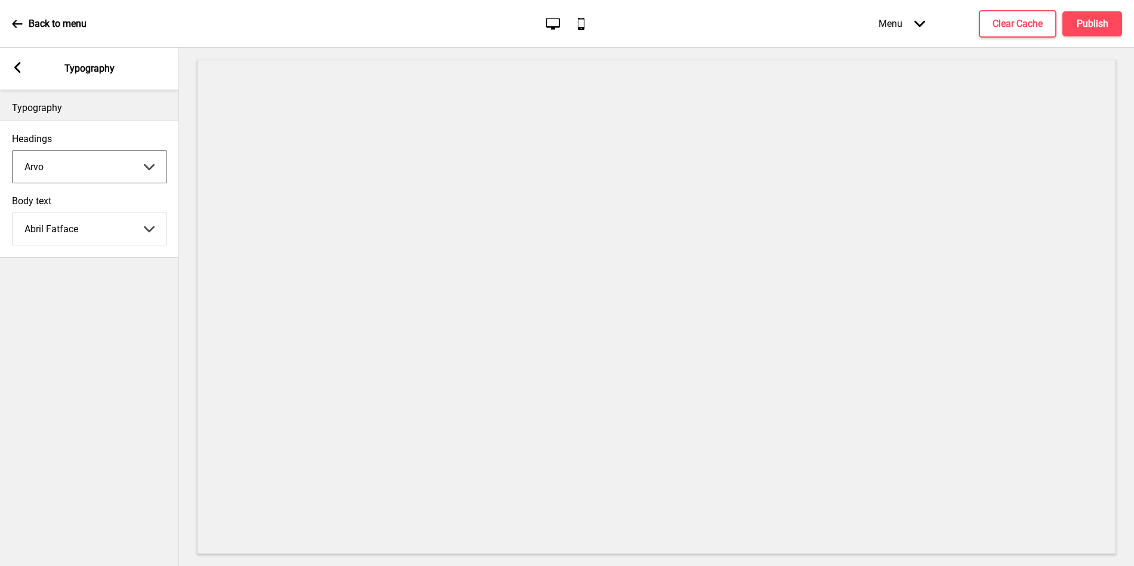
click at [13, 151] on select "Abhaya Libre Abril Fatface Adobe Garamond Pro Arimo Arsenal Arvo Berkshire Swas…" at bounding box center [90, 167] width 154 height 32
click at [66, 165] on select "Abhaya Libre Abril Fatface Adobe Garamond Pro Arimo Arsenal Arvo Berkshire Swas…" at bounding box center [90, 167] width 154 height 32
click at [13, 151] on select "Abhaya Libre Abril Fatface Adobe Garamond Pro Arimo Arsenal Arvo Berkshire Swas…" at bounding box center [90, 167] width 154 height 32
click at [69, 167] on select "Abhaya Libre Abril Fatface Adobe Garamond Pro Arimo Arsenal Arvo Berkshire Swas…" at bounding box center [90, 167] width 154 height 32
click at [13, 151] on select "Abhaya Libre Abril Fatface Adobe Garamond Pro Arimo Arsenal Arvo Berkshire Swas…" at bounding box center [90, 167] width 154 height 32
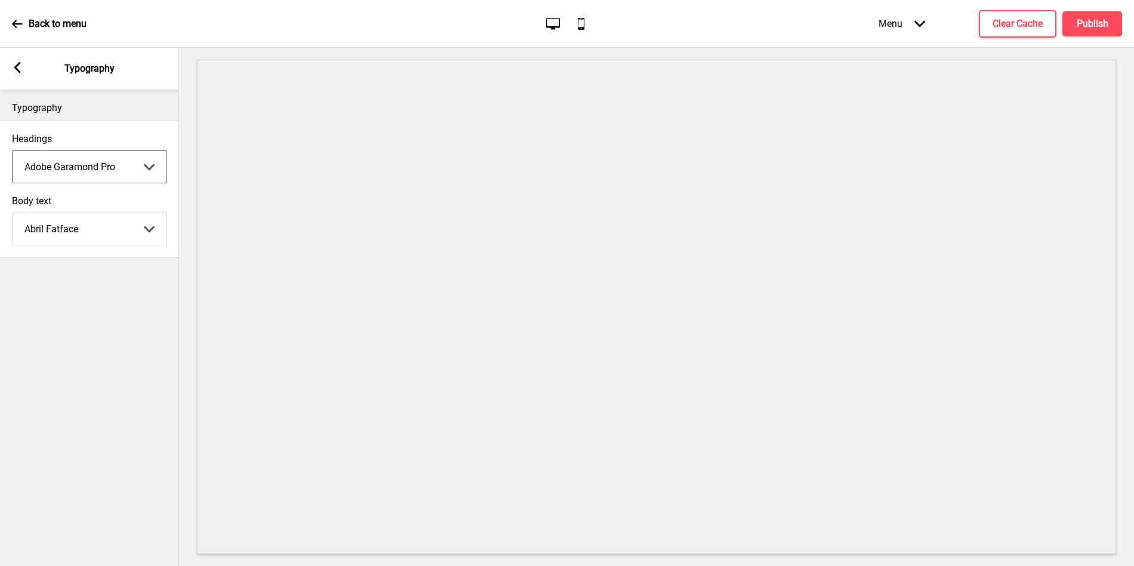
click at [69, 162] on select "Abhaya Libre Abril Fatface Adobe Garamond Pro Arimo Arsenal Arvo Berkshire Swas…" at bounding box center [90, 167] width 154 height 32
click at [13, 151] on select "Abhaya Libre Abril Fatface Adobe Garamond Pro Arimo Arsenal Arvo Berkshire Swas…" at bounding box center [90, 167] width 154 height 32
click at [70, 165] on select "Abhaya Libre Abril Fatface Adobe Garamond Pro Arimo Arsenal Arvo Berkshire Swas…" at bounding box center [90, 167] width 154 height 32
select select "Abhaya Libre"
click at [13, 151] on select "Abhaya Libre Abril Fatface Adobe Garamond Pro Arimo Arsenal Arvo Berkshire Swas…" at bounding box center [90, 167] width 154 height 32
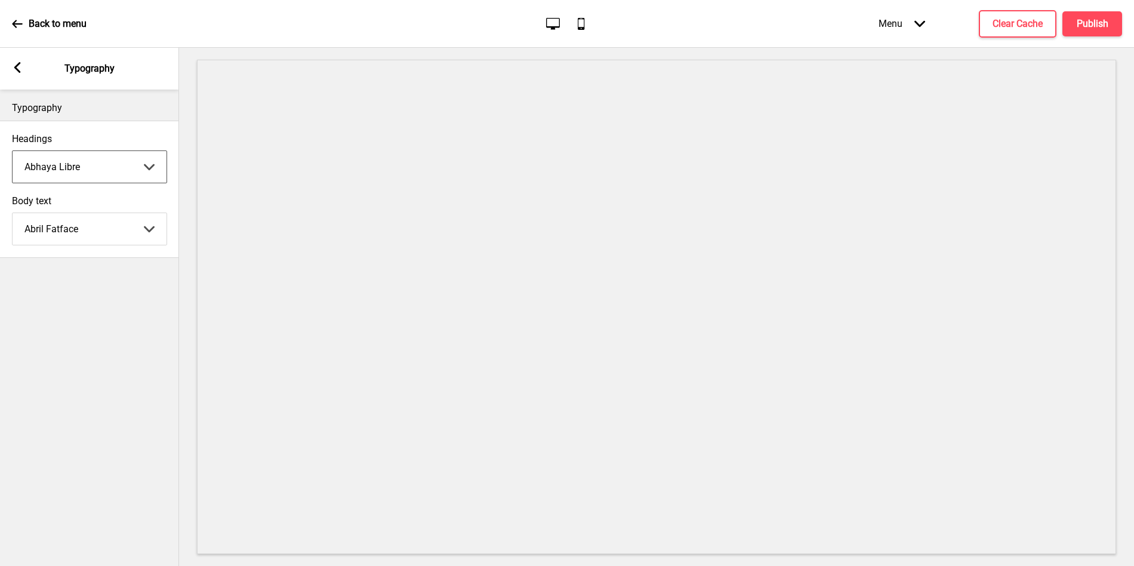
click at [79, 222] on select "Abhaya Libre Abril Fatface Adobe Garamond Pro Arimo Arsenal Arvo Berkshire Swas…" at bounding box center [90, 229] width 154 height 32
select select "Abhaya Libre"
click at [13, 213] on select "Abhaya Libre Abril Fatface Adobe Garamond Pro Arimo Arsenal Arvo Berkshire Swas…" at bounding box center [90, 229] width 154 height 32
click at [77, 283] on div "Typography Headings Abhaya Libre Abhaya Libre Abril Fatface Adobe Garamond Pro …" at bounding box center [89, 328] width 179 height 476
click at [18, 21] on icon at bounding box center [17, 24] width 11 height 11
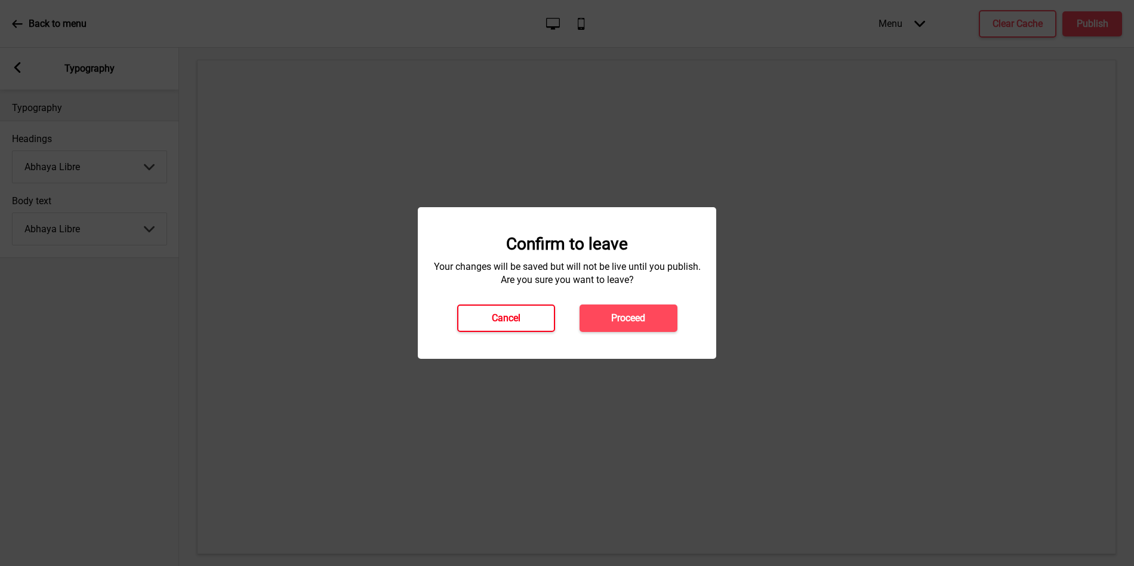
click at [502, 324] on h4 "Cancel" at bounding box center [506, 318] width 29 height 13
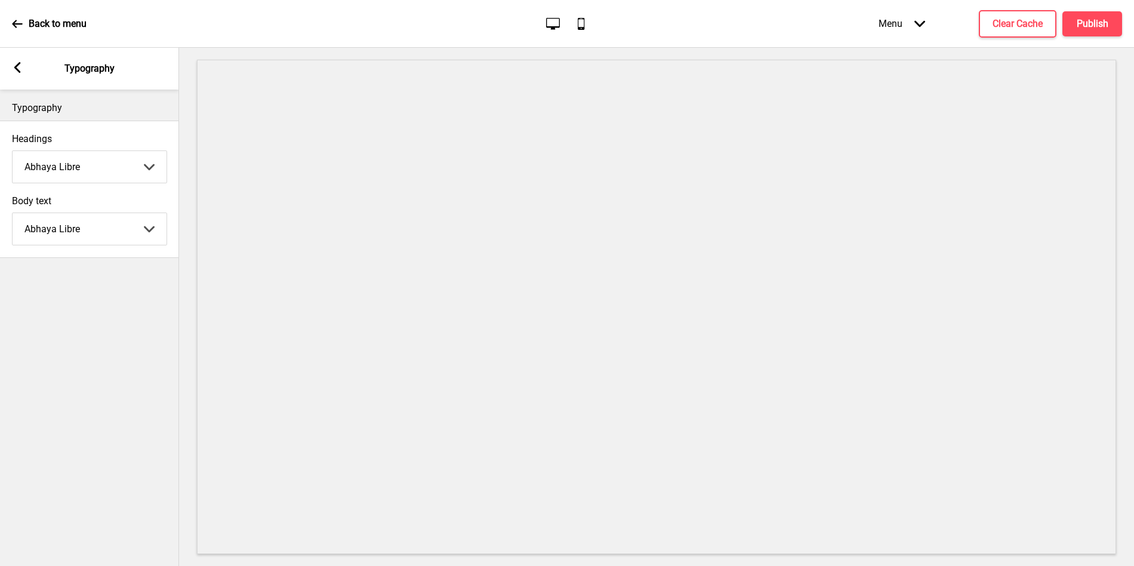
click at [23, 78] on div "Arrow left Typography" at bounding box center [89, 69] width 179 height 42
click at [18, 69] on icon at bounding box center [17, 67] width 7 height 11
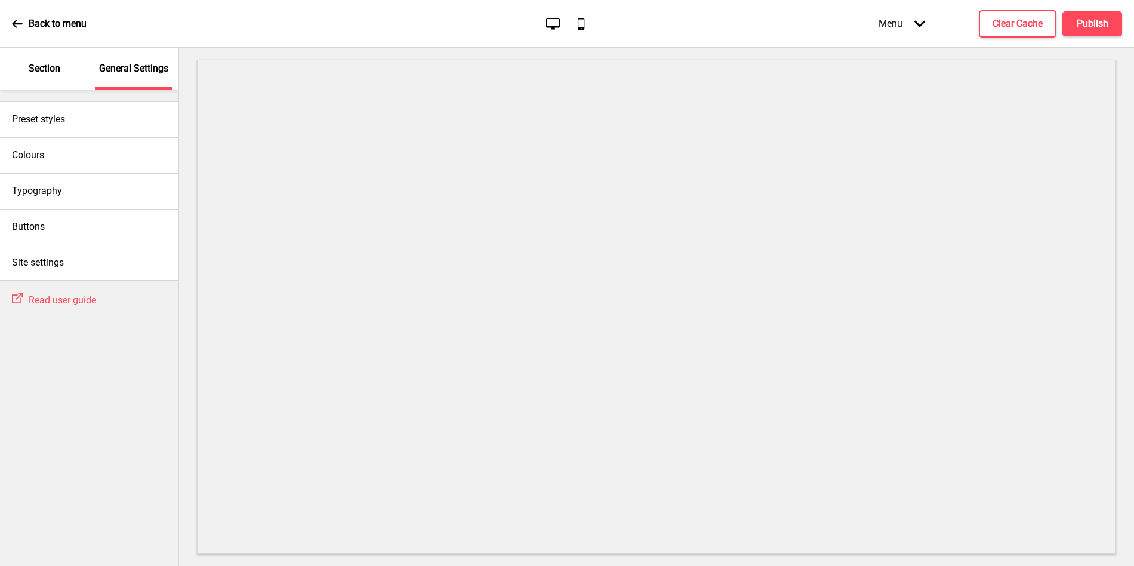
click at [48, 82] on div "Section" at bounding box center [45, 69] width 78 height 42
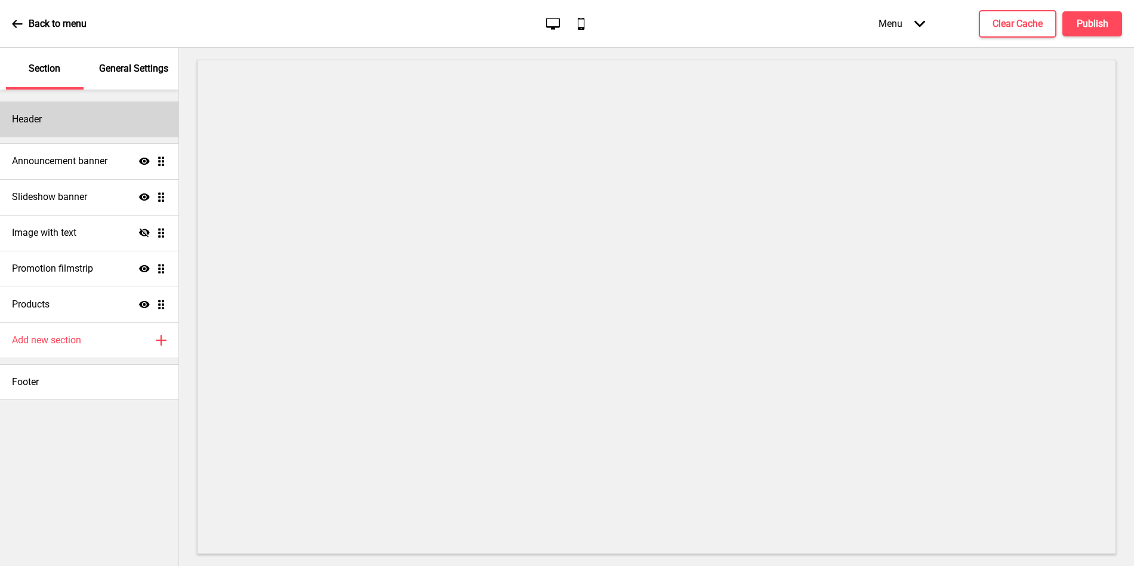
click at [61, 124] on div "Header" at bounding box center [89, 120] width 179 height 36
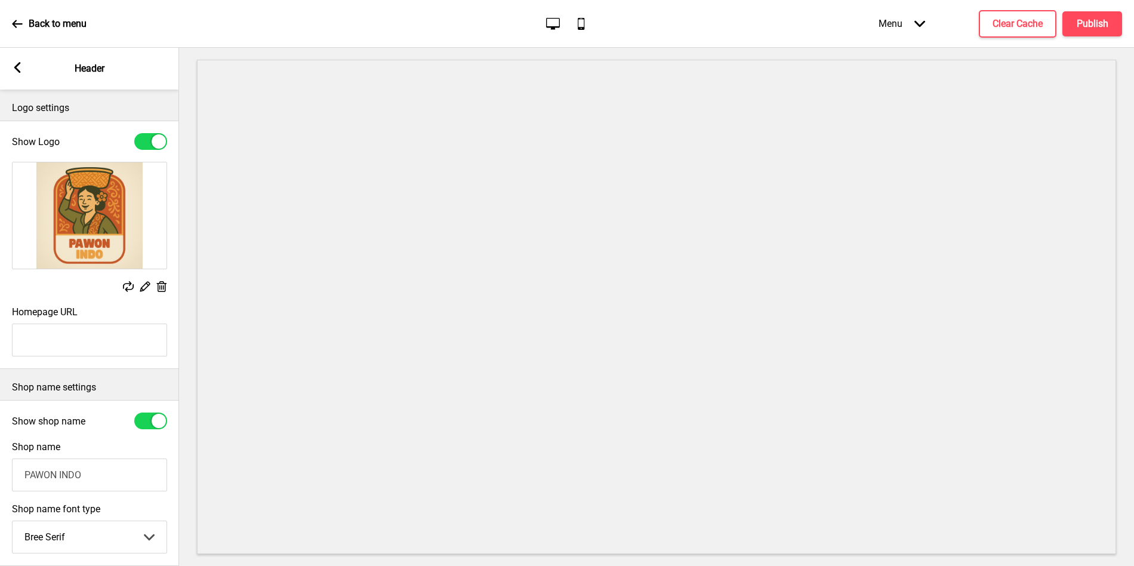
scroll to position [113, 0]
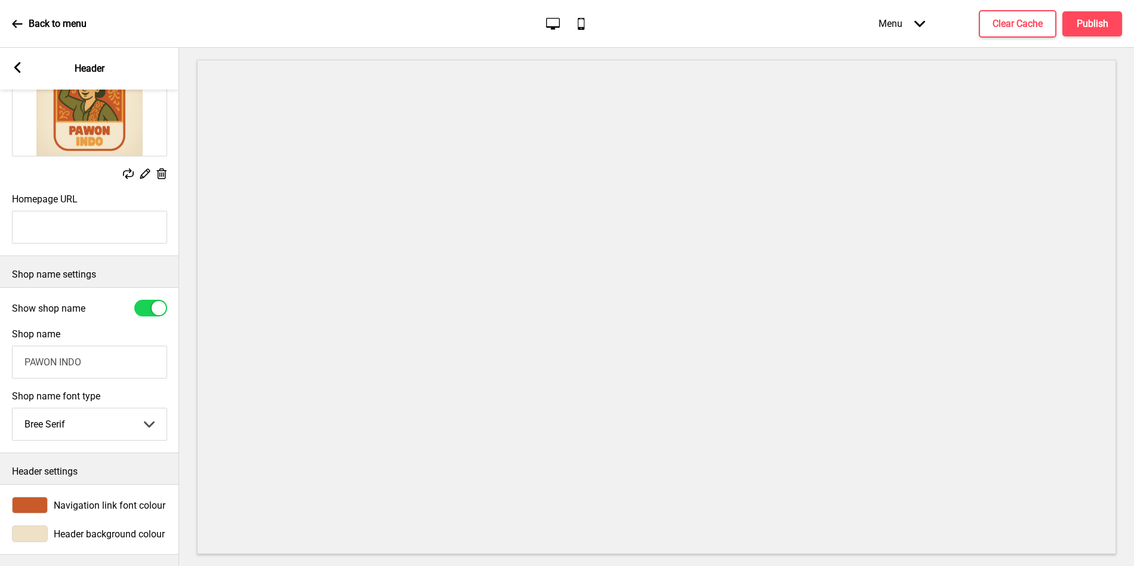
click at [70, 413] on select "Abhaya Libre Abril Fatface Adobe Garamond Pro Arimo Arsenal Arvo Berkshire Swas…" at bounding box center [90, 424] width 154 height 32
select select "Abhaya Libre"
click at [13, 408] on select "Abhaya Libre Abril Fatface Adobe Garamond Pro Arimo Arsenal Arvo Berkshire Swas…" at bounding box center [90, 424] width 154 height 32
click at [16, 67] on icon at bounding box center [17, 67] width 7 height 11
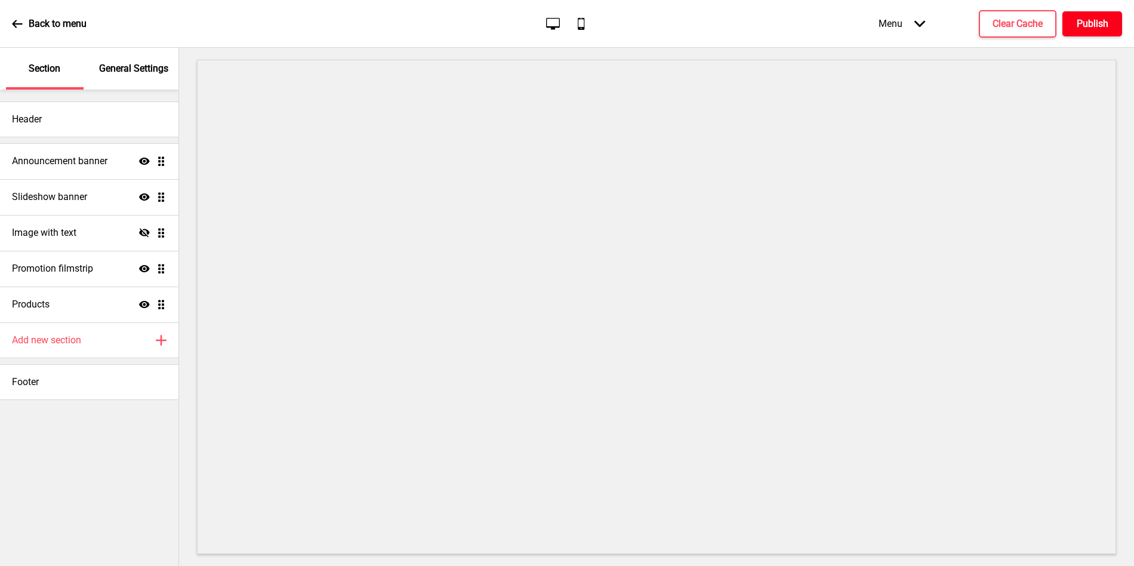
click at [1085, 28] on h4 "Publish" at bounding box center [1093, 23] width 32 height 13
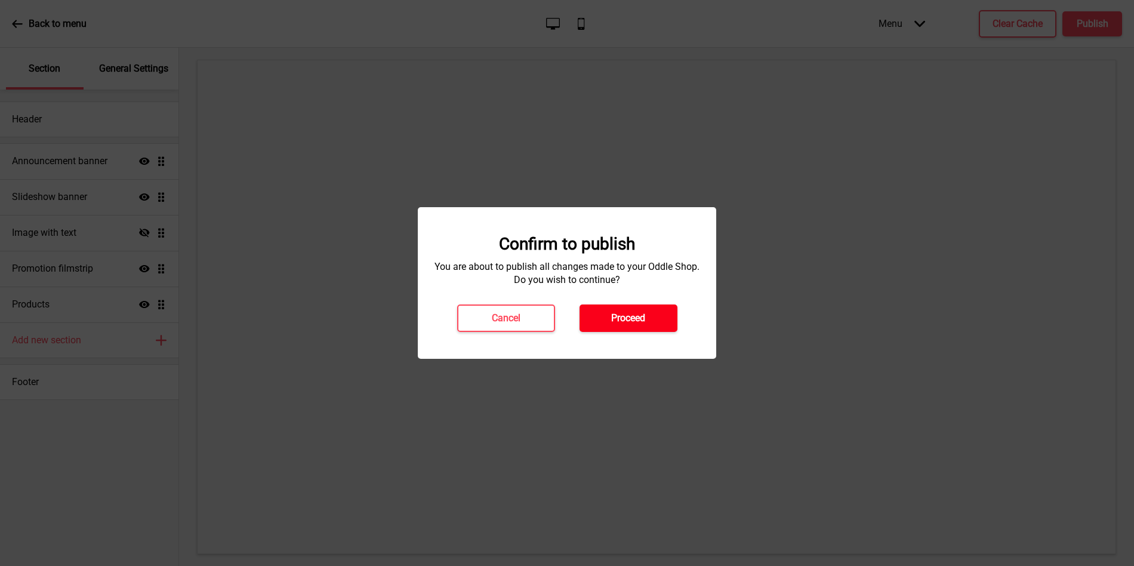
click at [635, 307] on button "Proceed" at bounding box center [629, 318] width 98 height 27
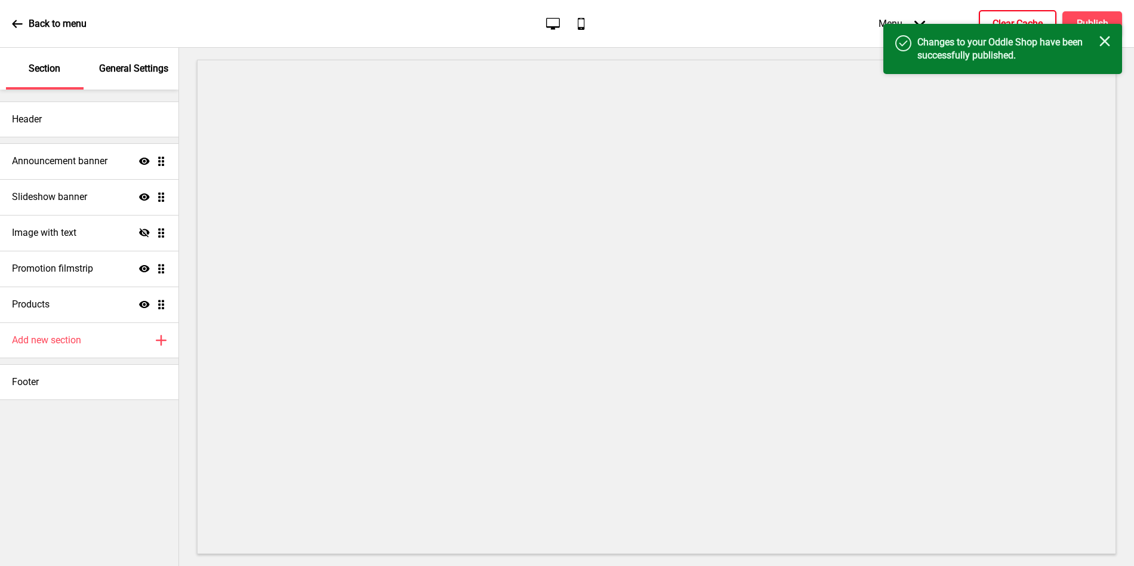
click at [1016, 20] on h4 "Clear Cache" at bounding box center [1018, 23] width 50 height 13
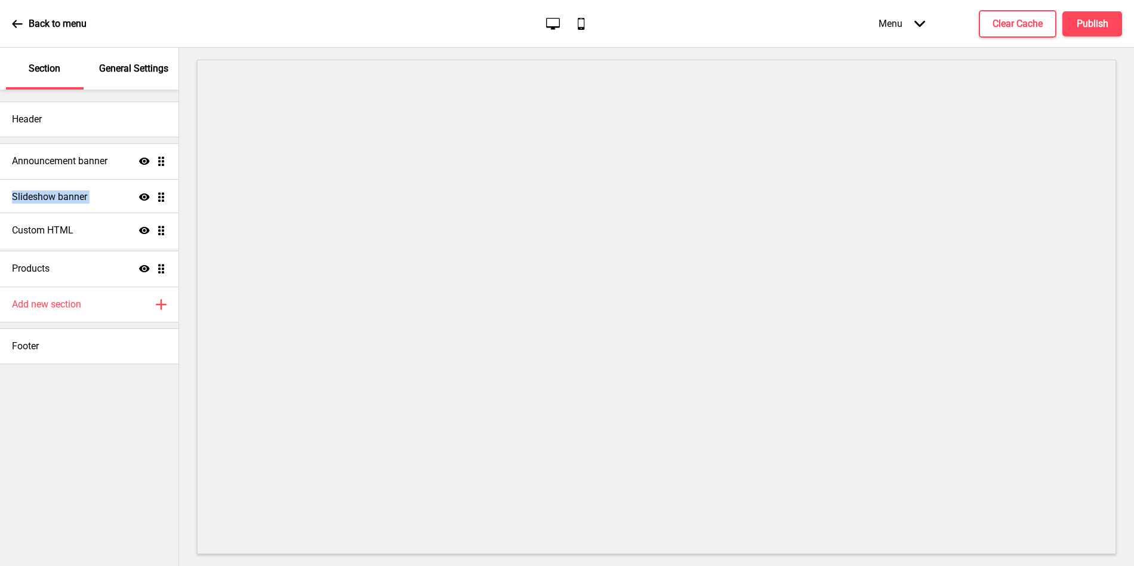
drag, startPoint x: 157, startPoint y: 156, endPoint x: 166, endPoint y: 225, distance: 69.8
click at [166, 225] on ul "Custom HTML Show Drag Announcement banner Show Drag Slideshow banner Show Drag …" at bounding box center [89, 214] width 179 height 143
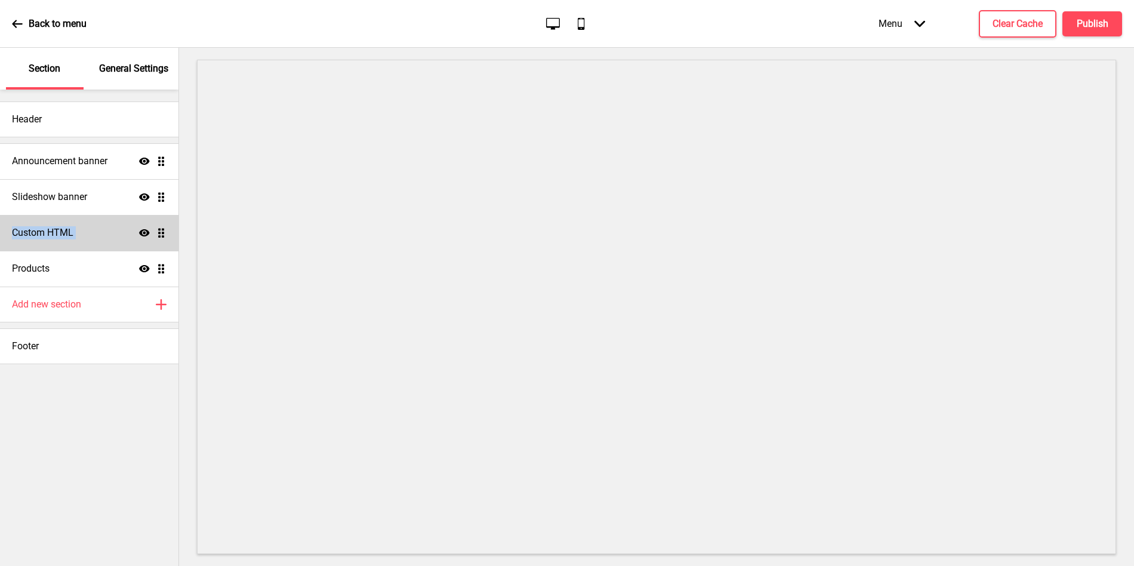
click at [91, 233] on div "Custom HTML Show Drag" at bounding box center [89, 233] width 179 height 36
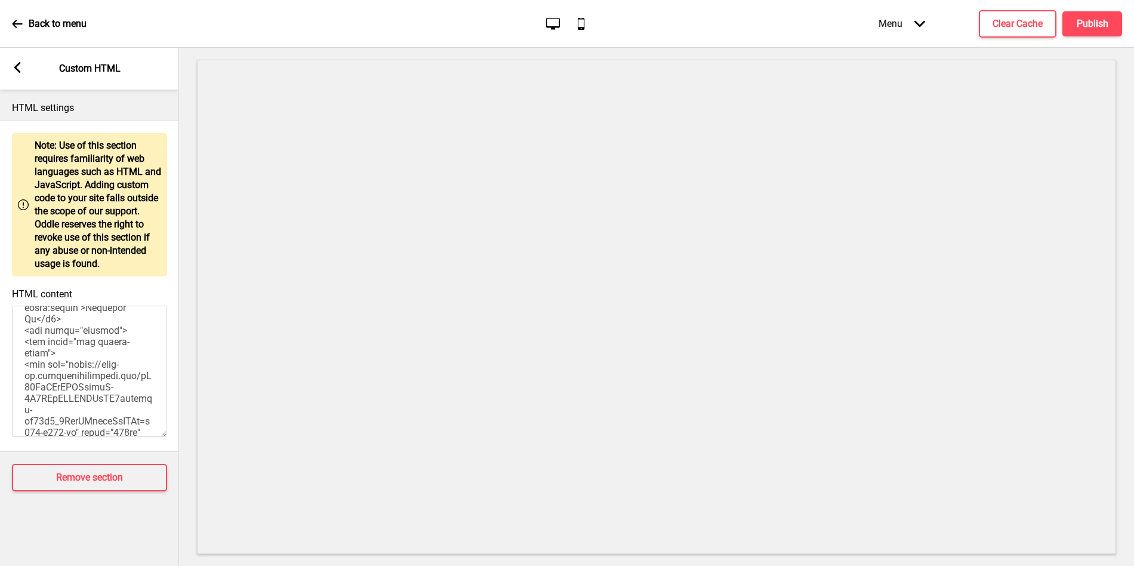
scroll to position [296, 0]
click at [65, 350] on textarea "HTML content" at bounding box center [89, 371] width 155 height 131
click at [23, 360] on textarea "HTML content" at bounding box center [89, 371] width 155 height 131
click at [102, 419] on textarea "HTML content" at bounding box center [89, 371] width 155 height 131
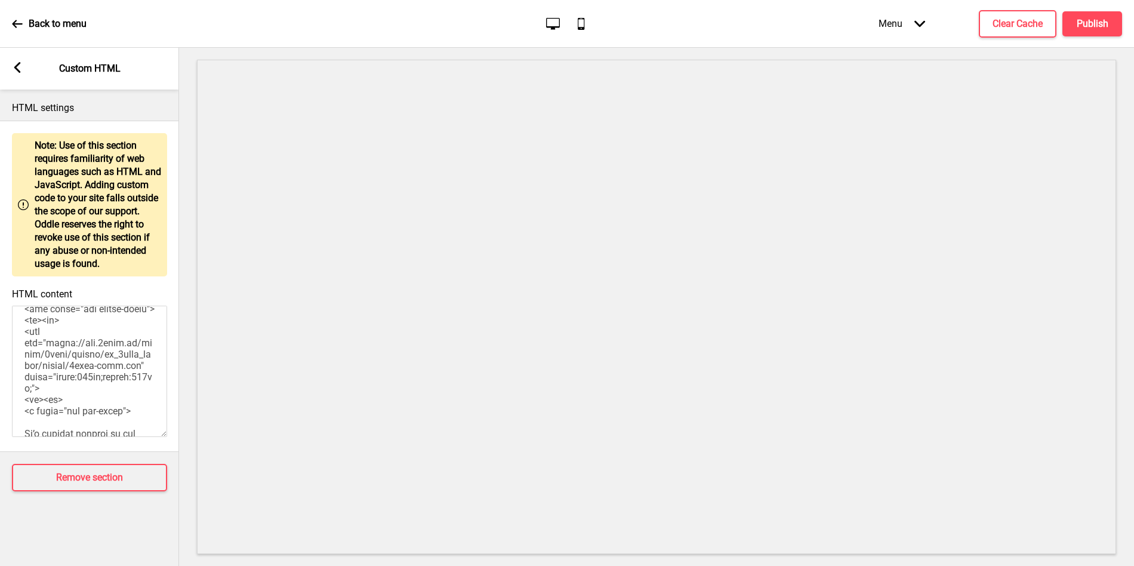
scroll to position [626, 0]
click at [26, 330] on textarea "HTML content" at bounding box center [89, 371] width 155 height 131
click at [73, 398] on textarea "HTML content" at bounding box center [89, 371] width 155 height 131
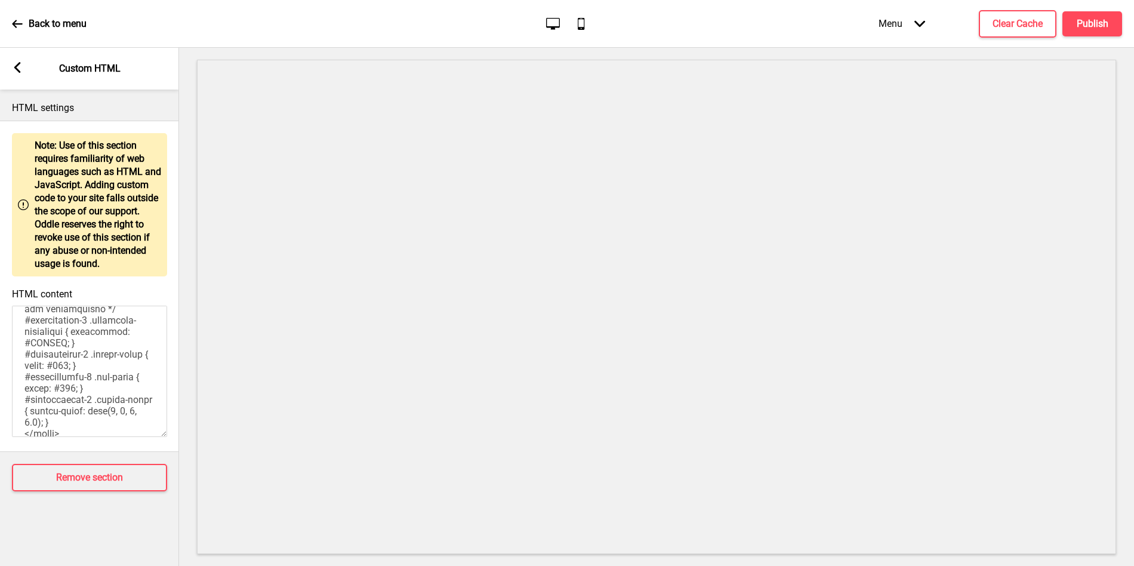
scroll to position [436, 0]
click at [82, 373] on textarea "HTML content" at bounding box center [89, 371] width 155 height 131
click at [85, 373] on textarea "HTML content" at bounding box center [89, 371] width 155 height 131
drag, startPoint x: 85, startPoint y: 373, endPoint x: 47, endPoint y: 393, distance: 42.5
click at [47, 393] on textarea "HTML content" at bounding box center [89, 371] width 155 height 131
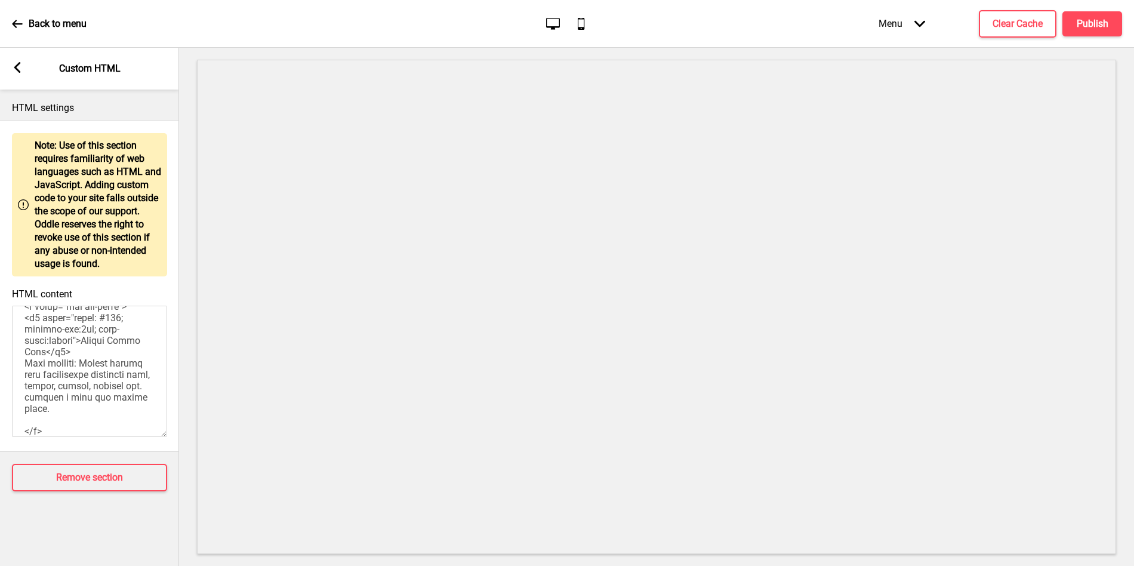
scroll to position [461, 0]
drag, startPoint x: 25, startPoint y: 367, endPoint x: 50, endPoint y: 409, distance: 48.7
click at [50, 410] on textarea "HTML content" at bounding box center [89, 371] width 155 height 131
drag, startPoint x: 93, startPoint y: 361, endPoint x: 26, endPoint y: 324, distance: 76.4
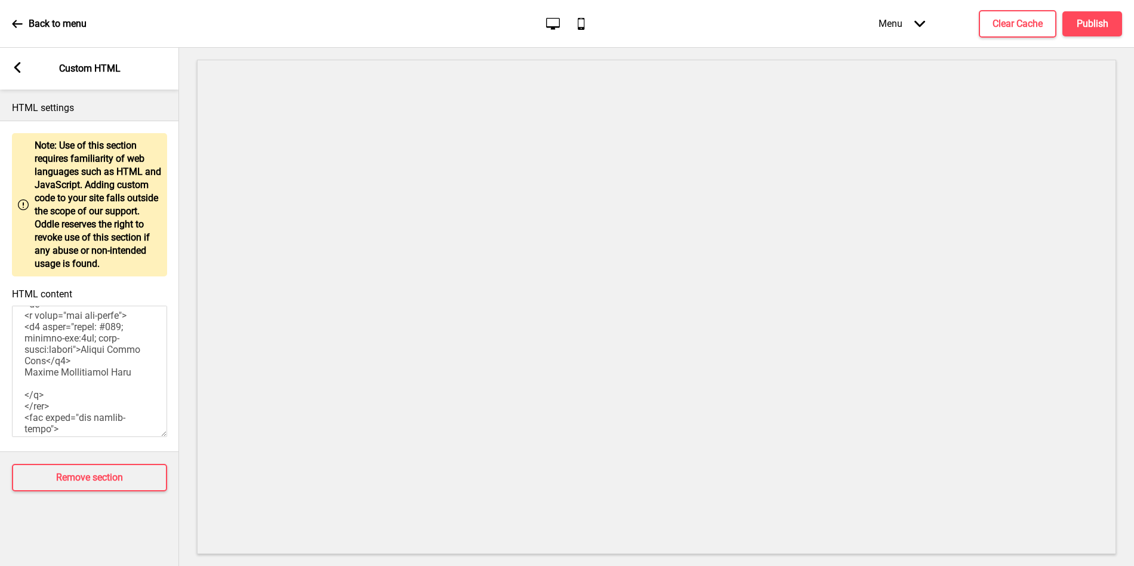
click at [26, 324] on textarea "HTML content" at bounding box center [89, 371] width 155 height 131
drag, startPoint x: 144, startPoint y: 377, endPoint x: 21, endPoint y: 384, distance: 123.2
click at [21, 384] on textarea "HTML content" at bounding box center [89, 371] width 155 height 131
paste textarea "<h3 style="color: #000; padding-top:8px; text-align:center">Insert Title Here</…"
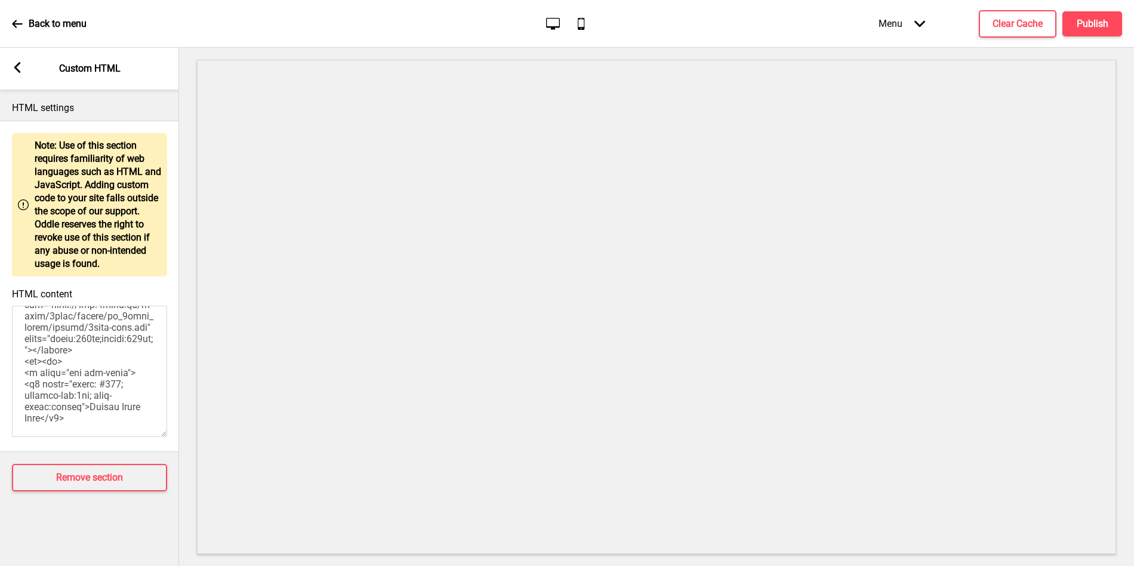
click at [71, 368] on textarea "HTML content" at bounding box center [89, 371] width 155 height 131
click at [75, 359] on textarea "HTML content" at bounding box center [89, 371] width 155 height 131
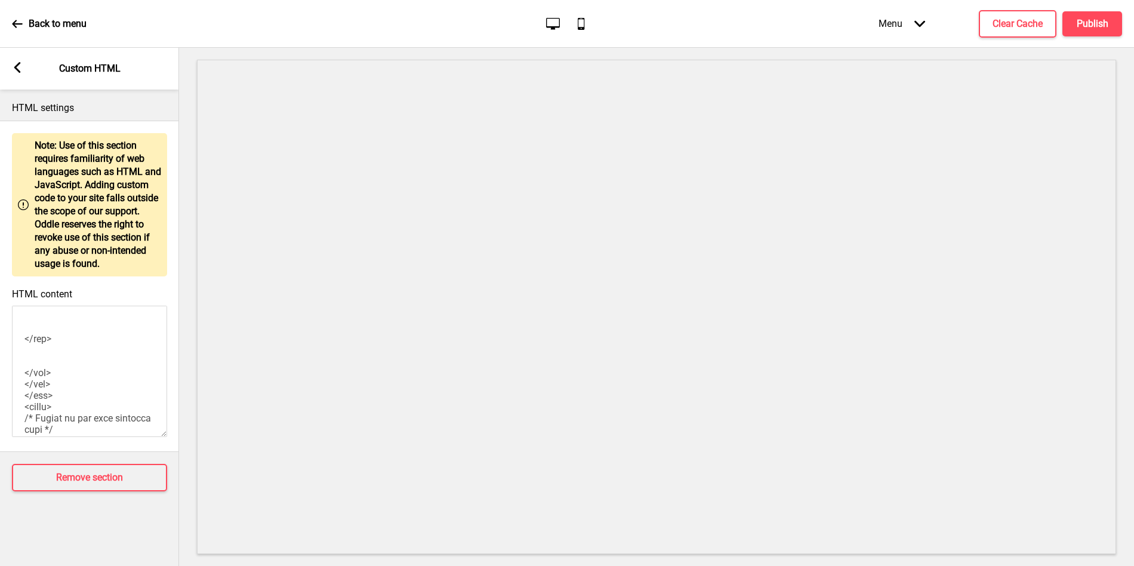
scroll to position [636, 0]
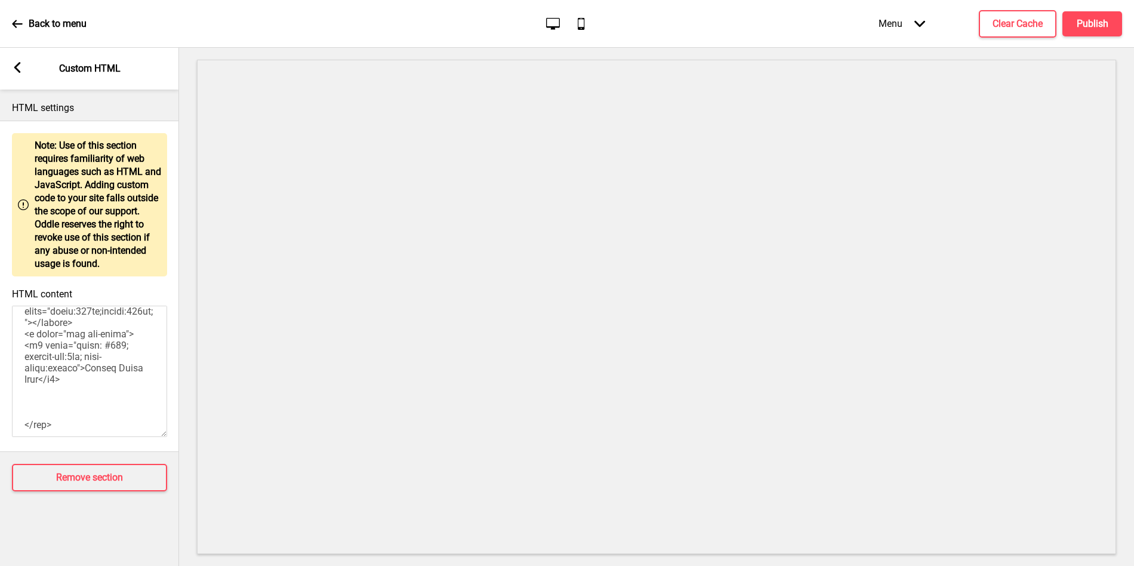
click at [57, 408] on textarea "HTML content" at bounding box center [89, 371] width 155 height 131
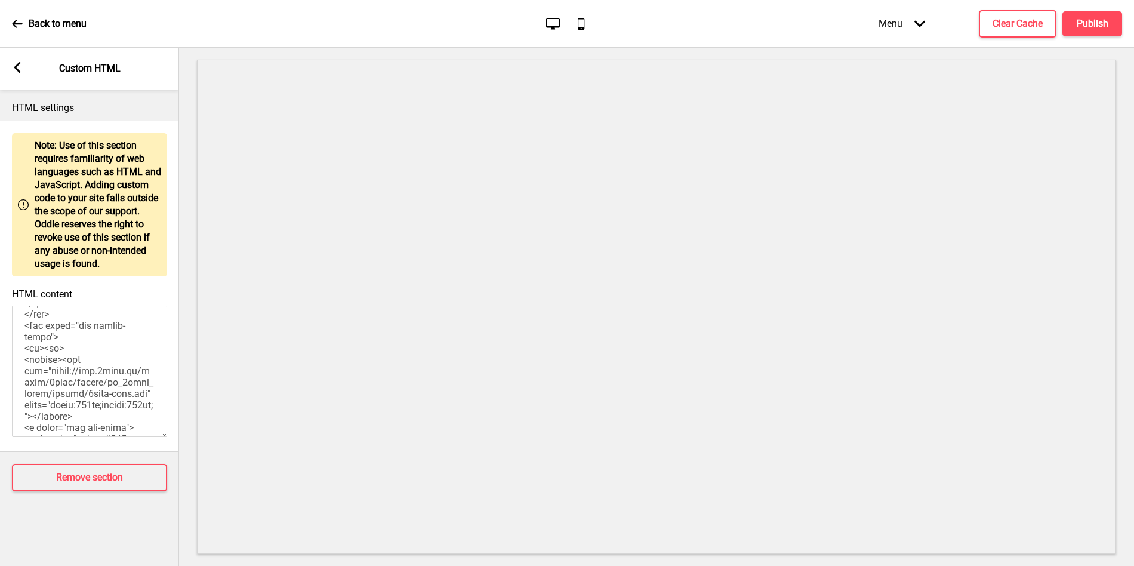
scroll to position [543, 0]
click at [73, 346] on textarea "HTML content" at bounding box center [89, 371] width 155 height 131
click at [76, 368] on textarea "HTML content" at bounding box center [89, 371] width 155 height 131
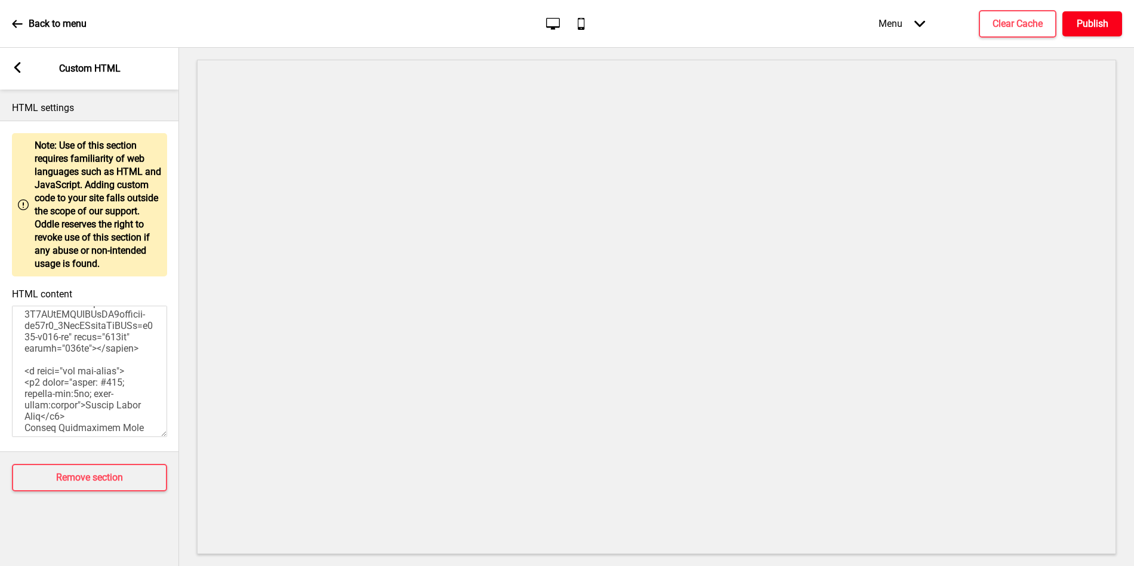
click at [1088, 21] on h4 "Publish" at bounding box center [1093, 23] width 32 height 13
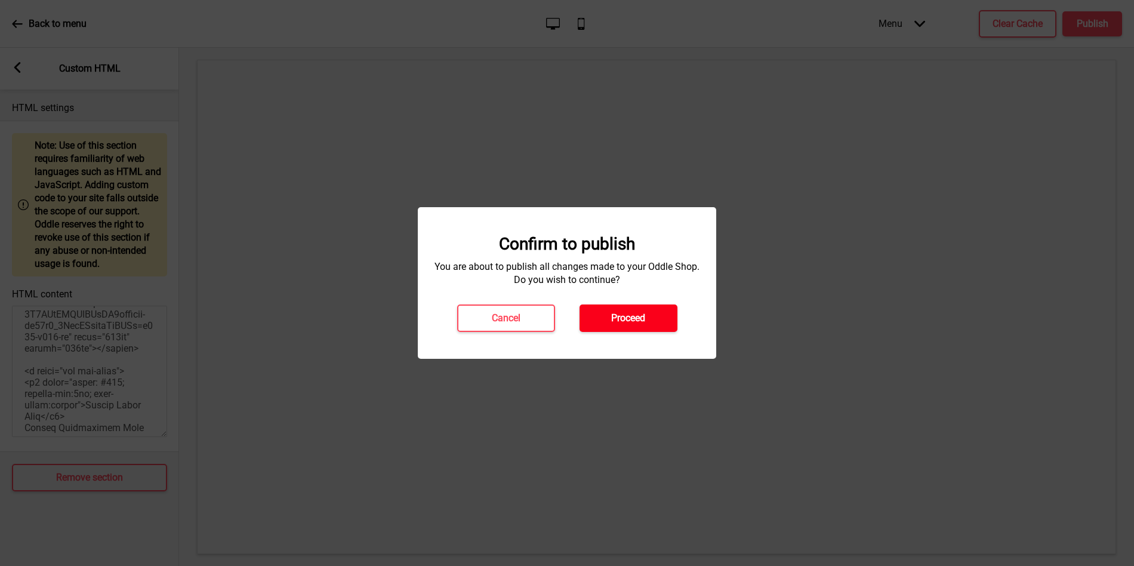
click at [663, 310] on button "Proceed" at bounding box center [629, 318] width 98 height 27
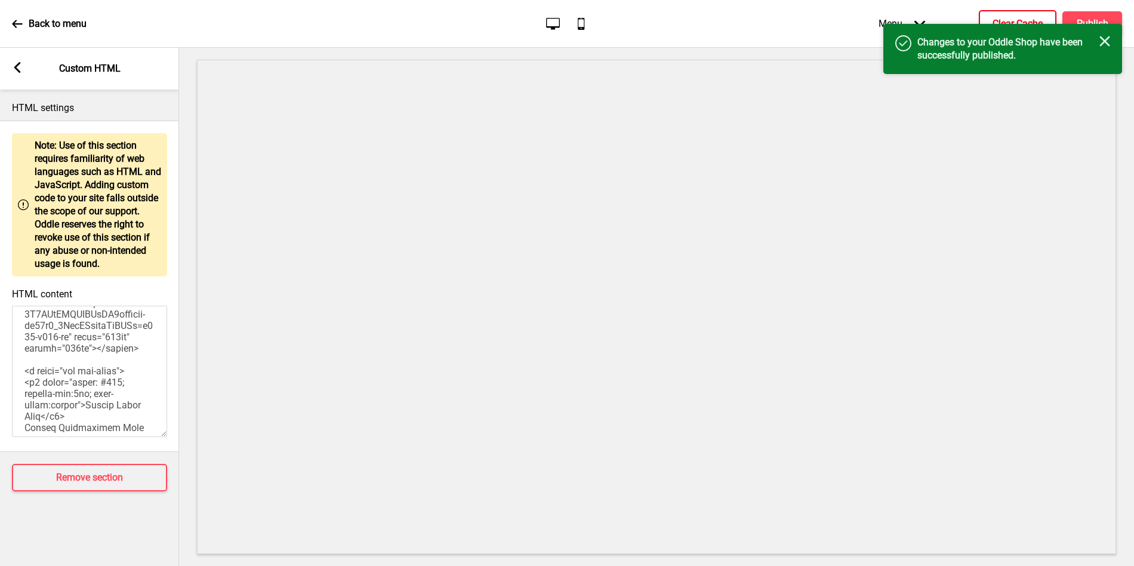
click at [993, 17] on h4 "Clear Cache" at bounding box center [1018, 23] width 50 height 13
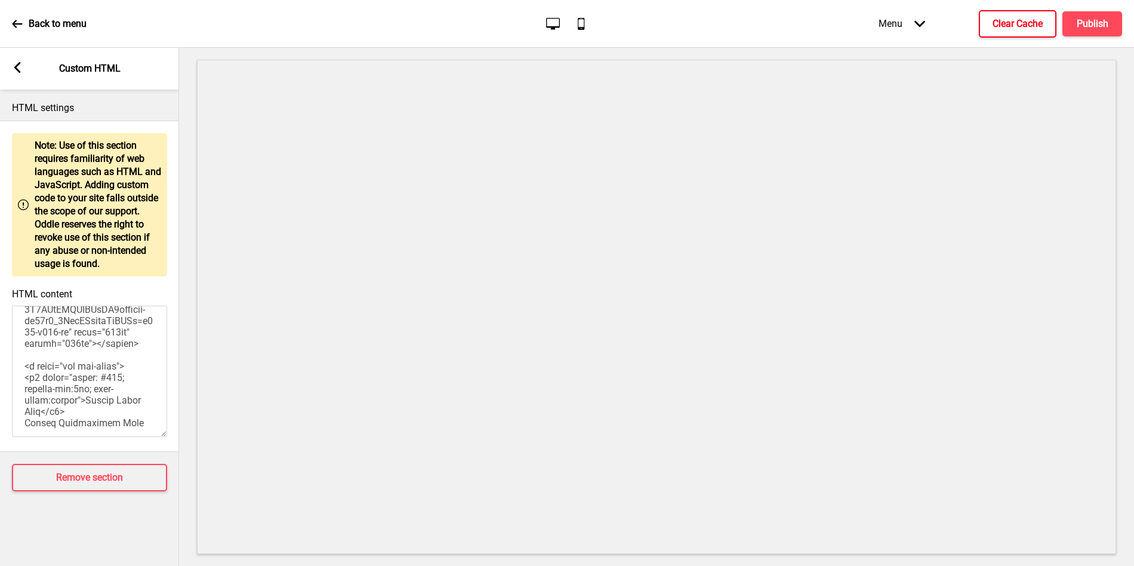
scroll to position [404, 0]
drag, startPoint x: 87, startPoint y: 403, endPoint x: 44, endPoint y: 413, distance: 43.6
click at [44, 413] on textarea "HTML content" at bounding box center [89, 371] width 155 height 131
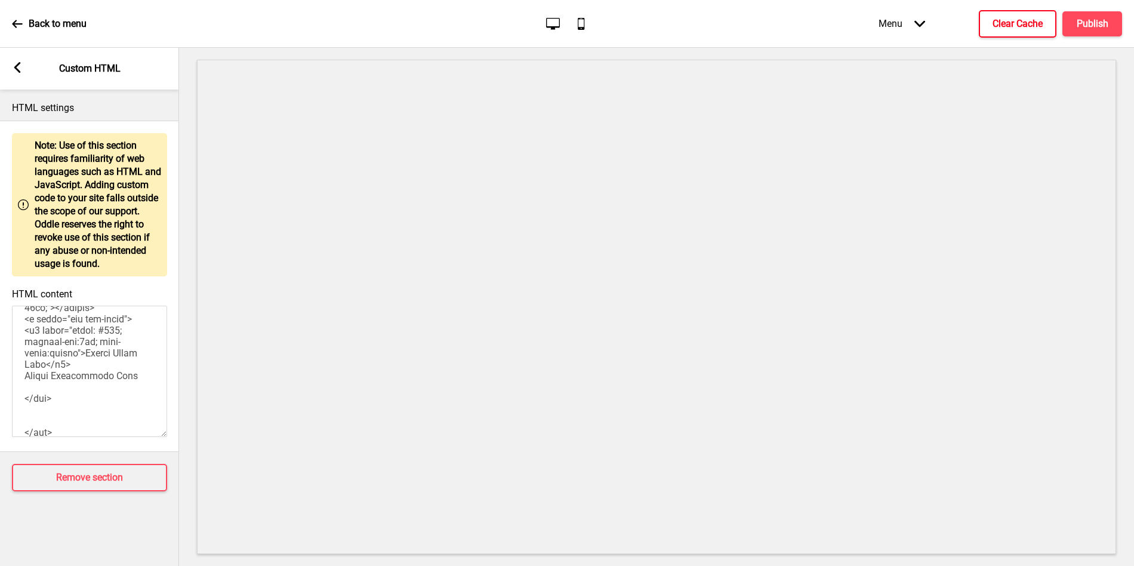
scroll to position [664, 0]
drag, startPoint x: 85, startPoint y: 345, endPoint x: 45, endPoint y: 358, distance: 42.1
click at [45, 358] on textarea "HTML content" at bounding box center [89, 371] width 155 height 131
type textarea "<style> /* Please replace #announcement-x with another id if you are using more…"
click at [1083, 26] on h4 "Publish" at bounding box center [1093, 23] width 32 height 13
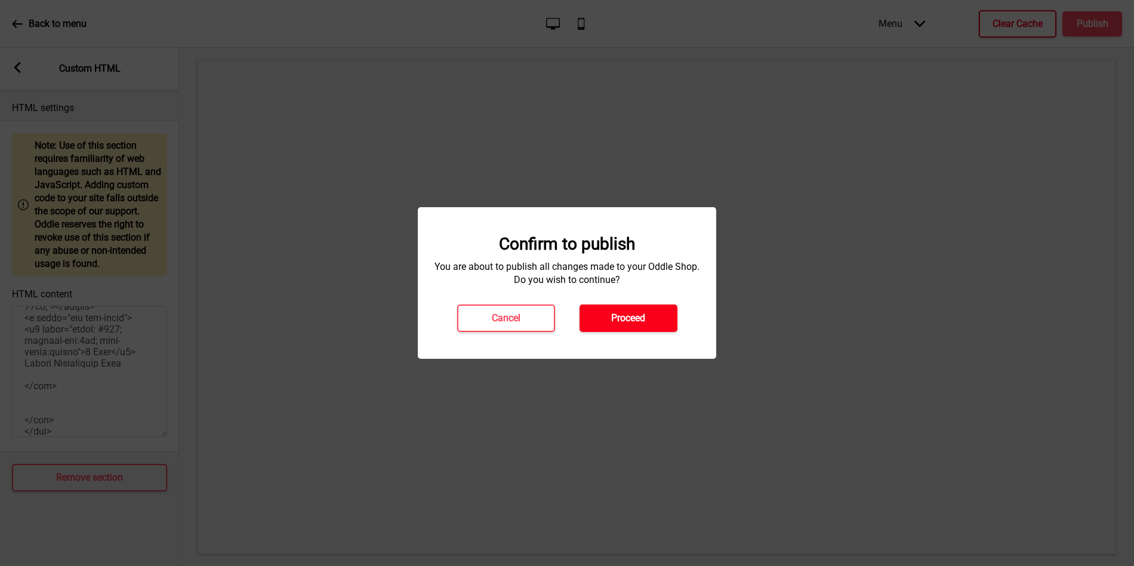
click at [648, 316] on button "Proceed" at bounding box center [629, 318] width 98 height 27
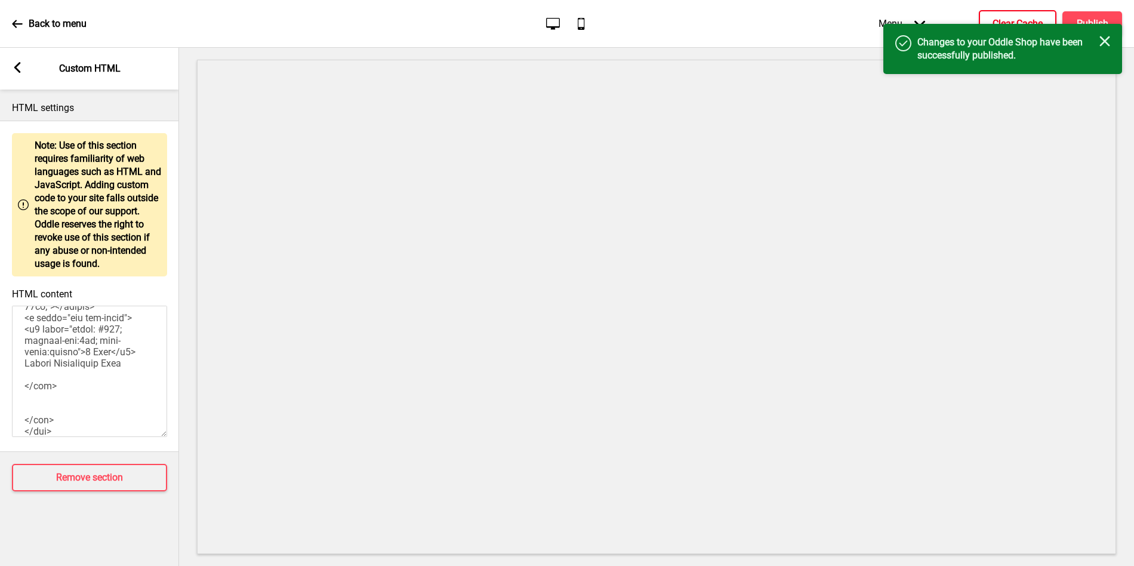
click at [1008, 17] on h4 "Clear Cache" at bounding box center [1018, 23] width 50 height 13
